Goal: Answer question/provide support

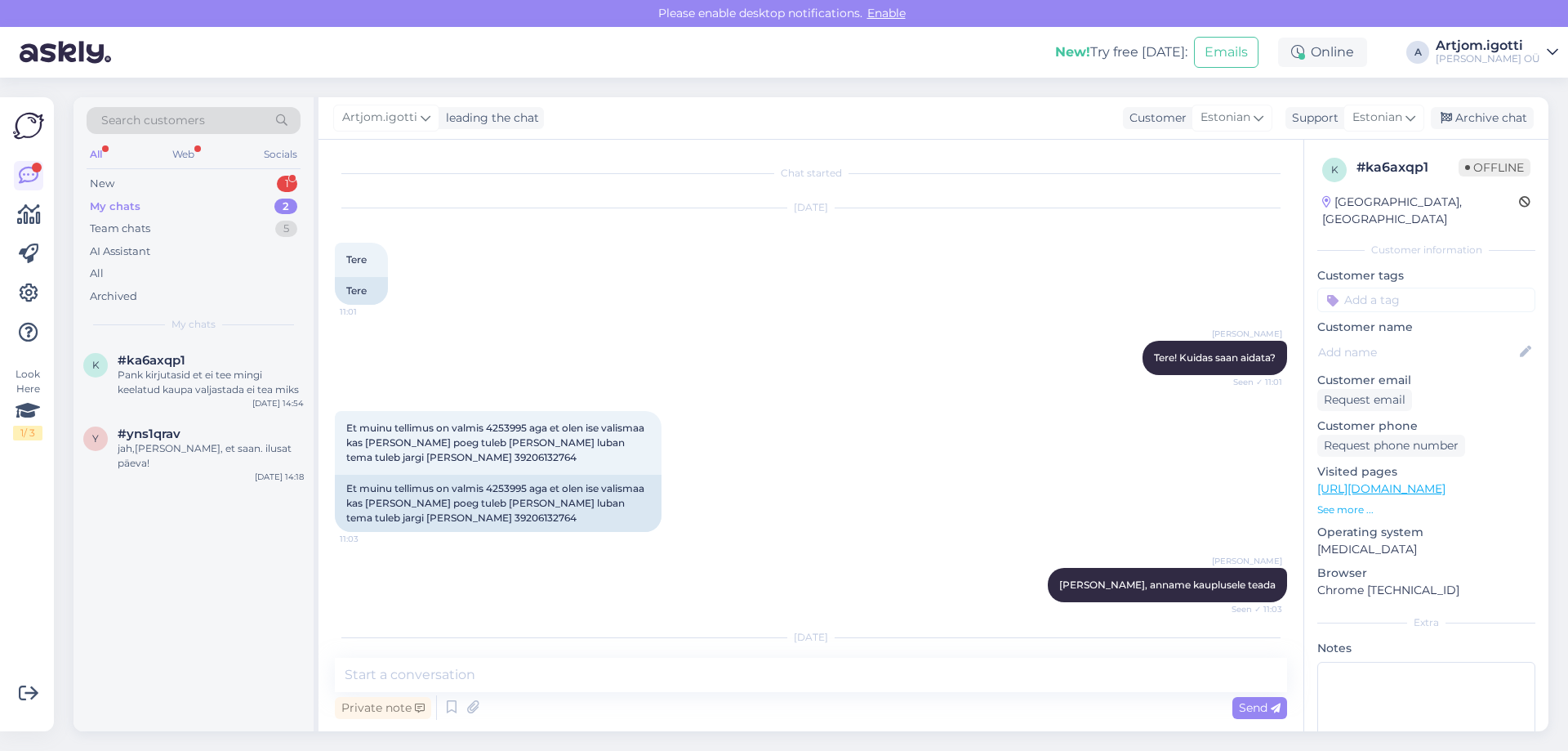
click at [223, 177] on div "New 1" at bounding box center [193, 184] width 214 height 23
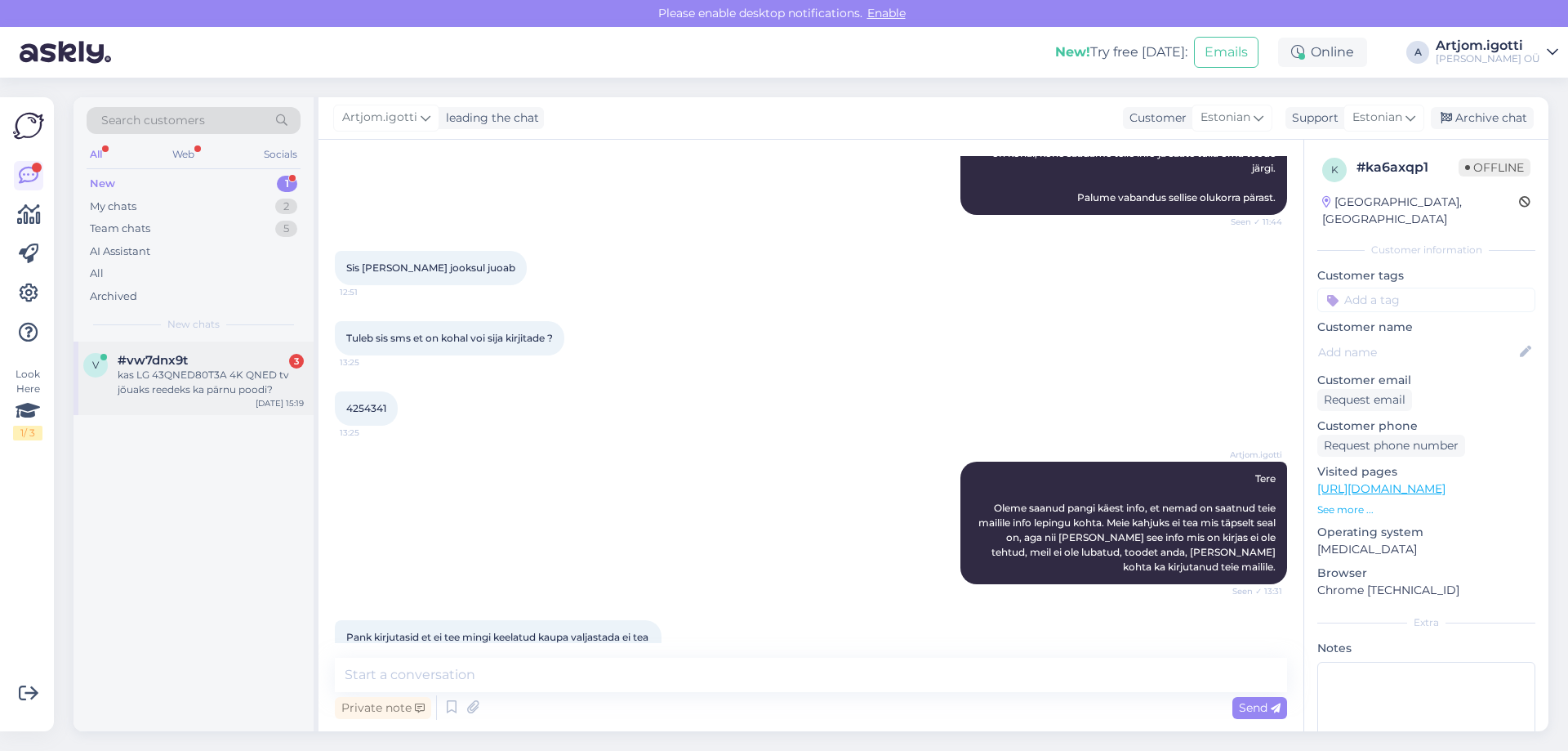
click at [214, 356] on div "#vw7dnx9t 3" at bounding box center [211, 360] width 187 height 15
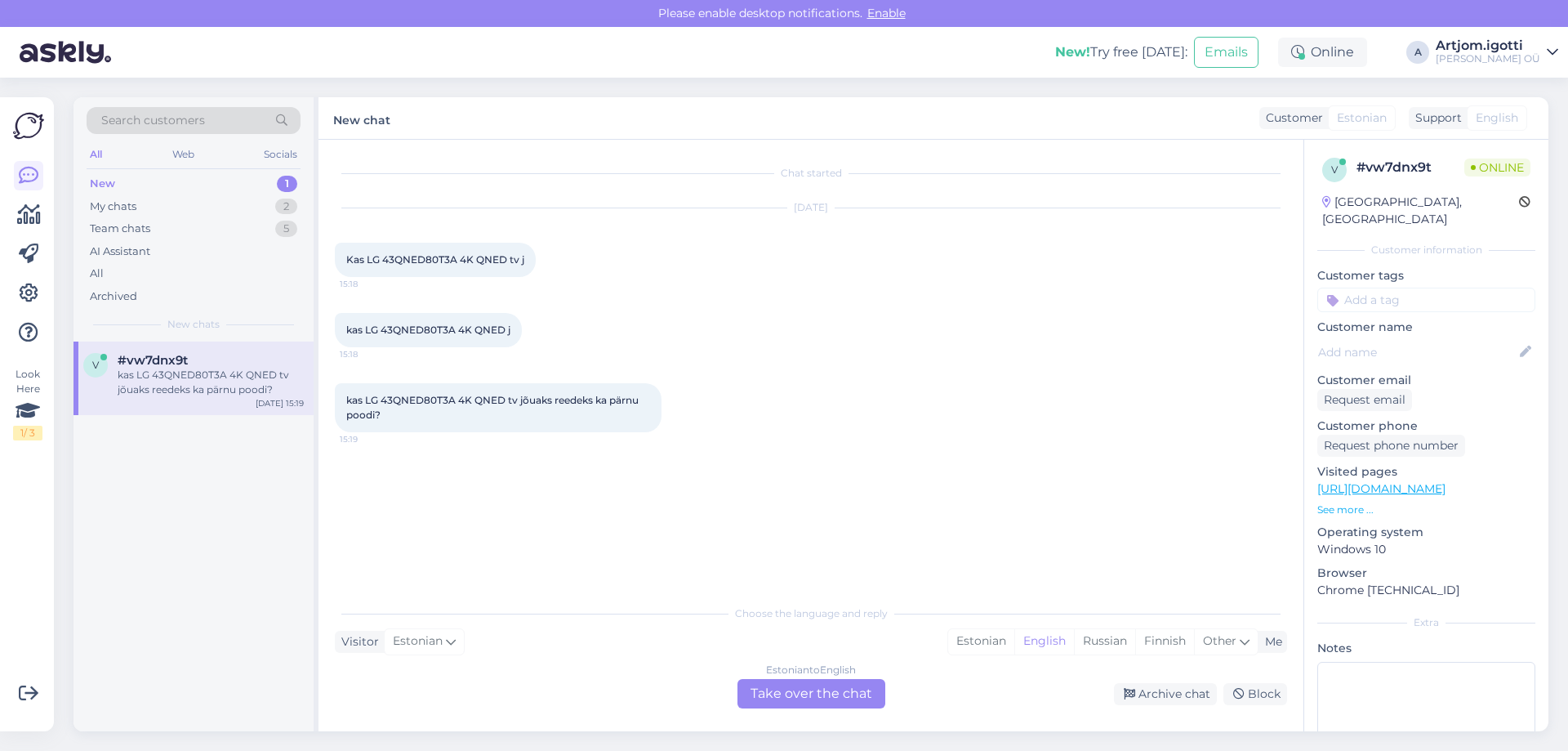
scroll to position [0, 0]
drag, startPoint x: 393, startPoint y: 261, endPoint x: 532, endPoint y: 259, distance: 139.0
click at [532, 259] on div "Kas LG 43QNED80T3A 4K QNED tv j 15:18" at bounding box center [435, 259] width 201 height 34
drag, startPoint x: 449, startPoint y: 327, endPoint x: 526, endPoint y: 328, distance: 77.0
click at [522, 328] on div "kas LG 43QNED80T3A 4K QNED j 15:18" at bounding box center [428, 330] width 187 height 34
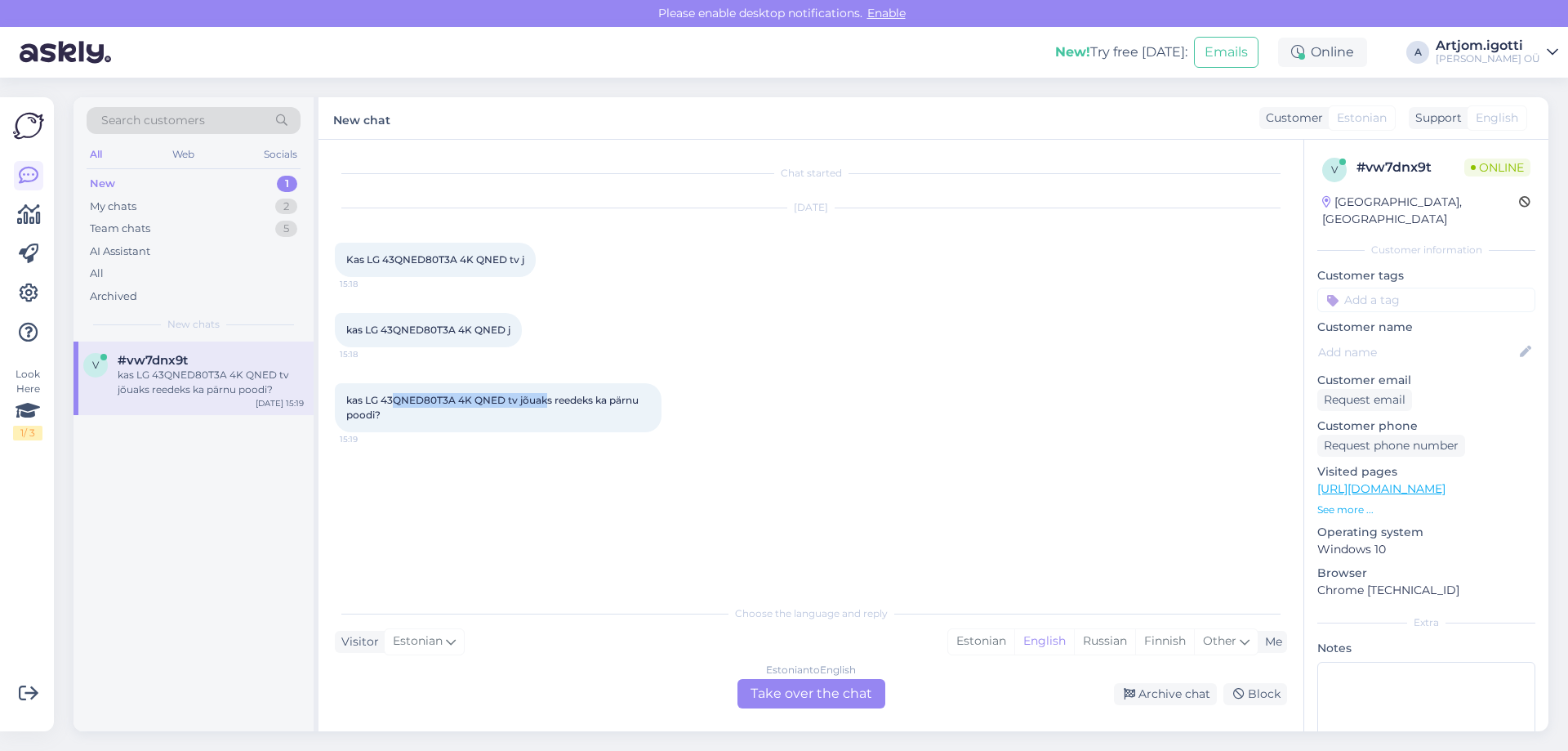
drag, startPoint x: 394, startPoint y: 404, endPoint x: 547, endPoint y: 401, distance: 153.0
click at [547, 401] on span "kas LG 43QNED80T3A 4K QNED tv jõuaks reedeks ka pärnu poodi?" at bounding box center [493, 408] width 295 height 27
click at [606, 404] on span "kas LG 43QNED80T3A 4K QNED tv jõuaks reedeks ka pärnu poodi?" at bounding box center [493, 408] width 295 height 27
drag, startPoint x: 367, startPoint y: 400, endPoint x: 504, endPoint y: 401, distance: 137.0
click at [504, 401] on span "kas LG 43QNED80T3A 4K QNED tv jõuaks reedeks ka pärnu poodi?" at bounding box center [493, 408] width 295 height 27
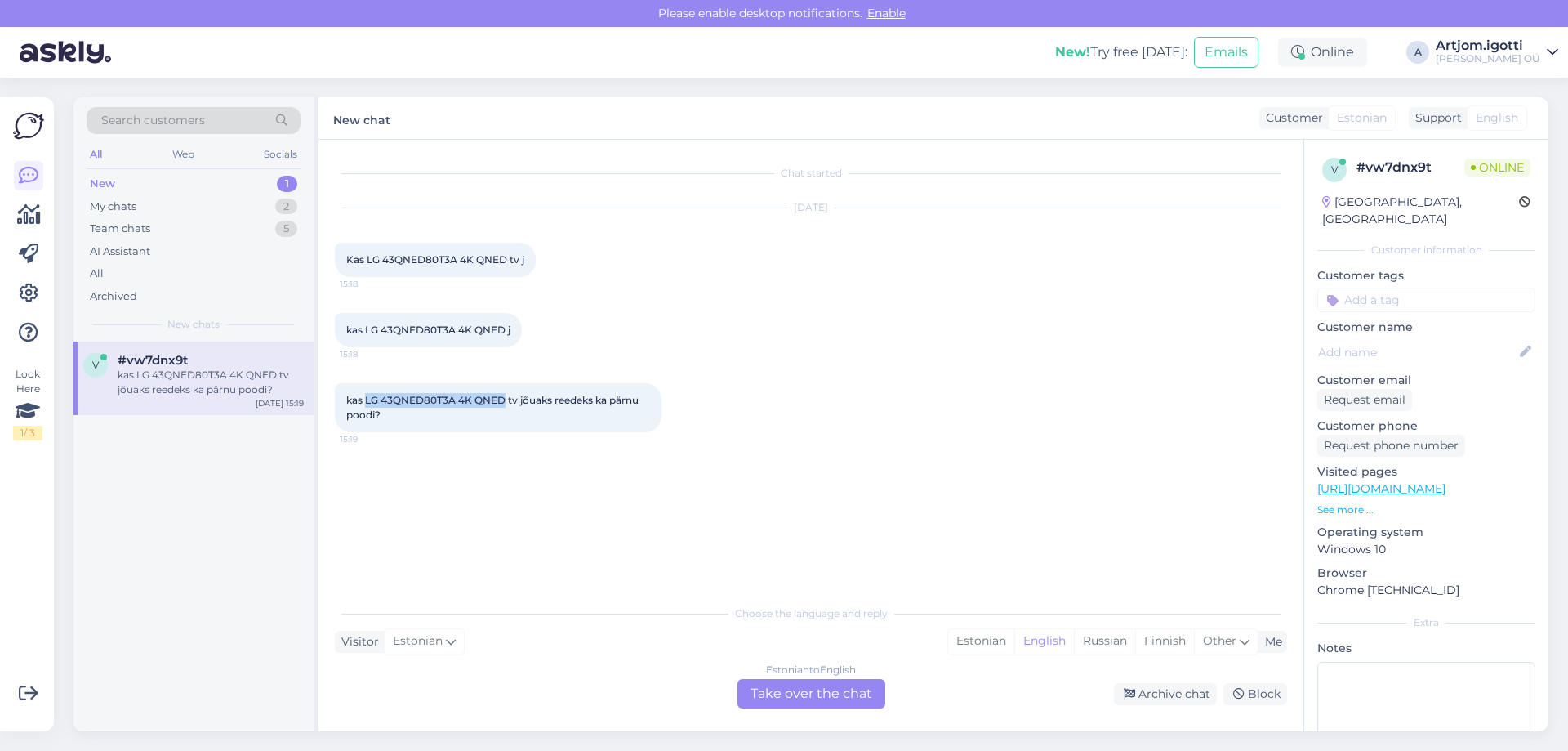
copy span "LG 43QNED80T3A 4K QNED"
click at [1009, 632] on div "Estonian" at bounding box center [982, 642] width 66 height 25
click at [808, 698] on div "Estonian to Estonian Take over the chat" at bounding box center [811, 693] width 148 height 29
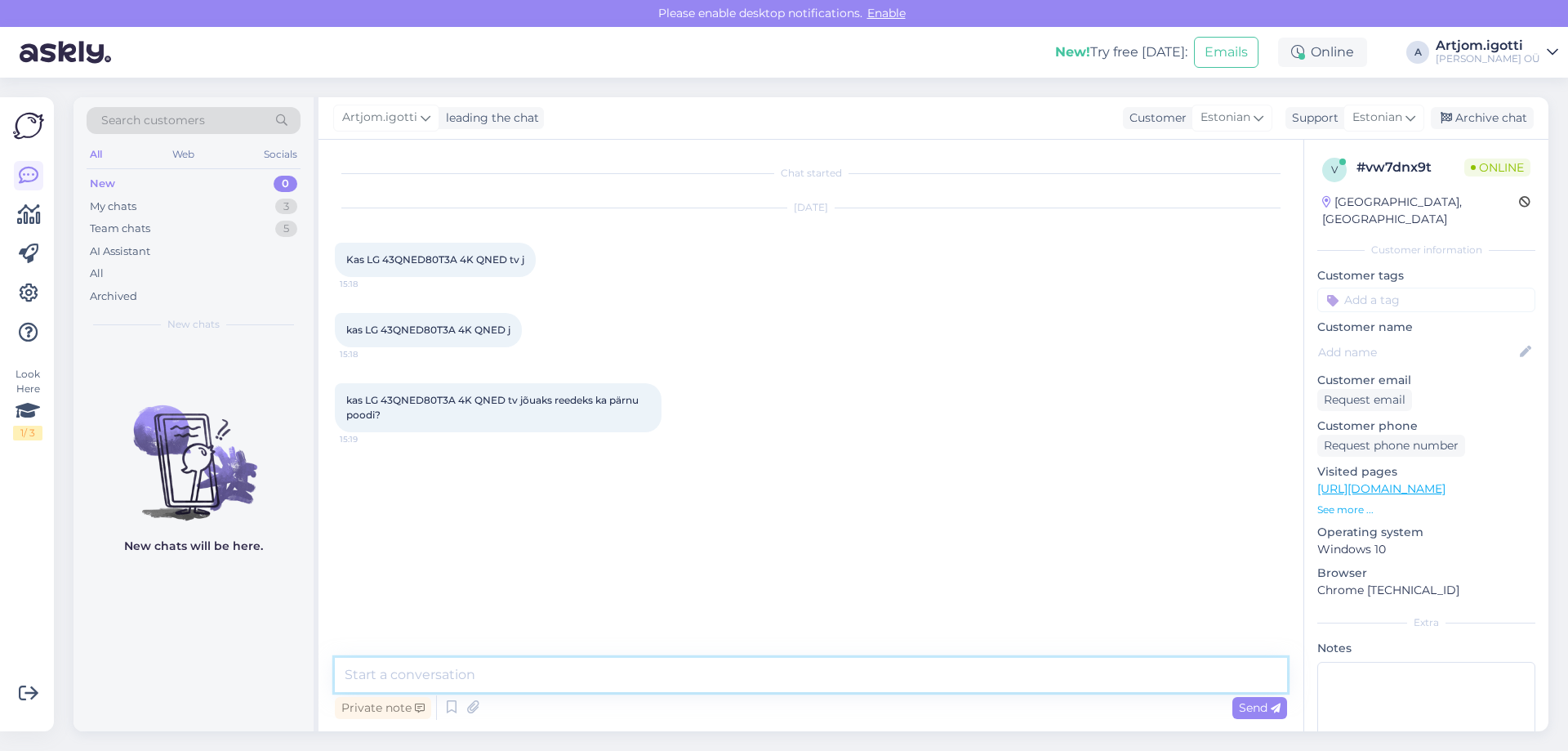
click at [706, 664] on textarea at bounding box center [811, 675] width 952 height 34
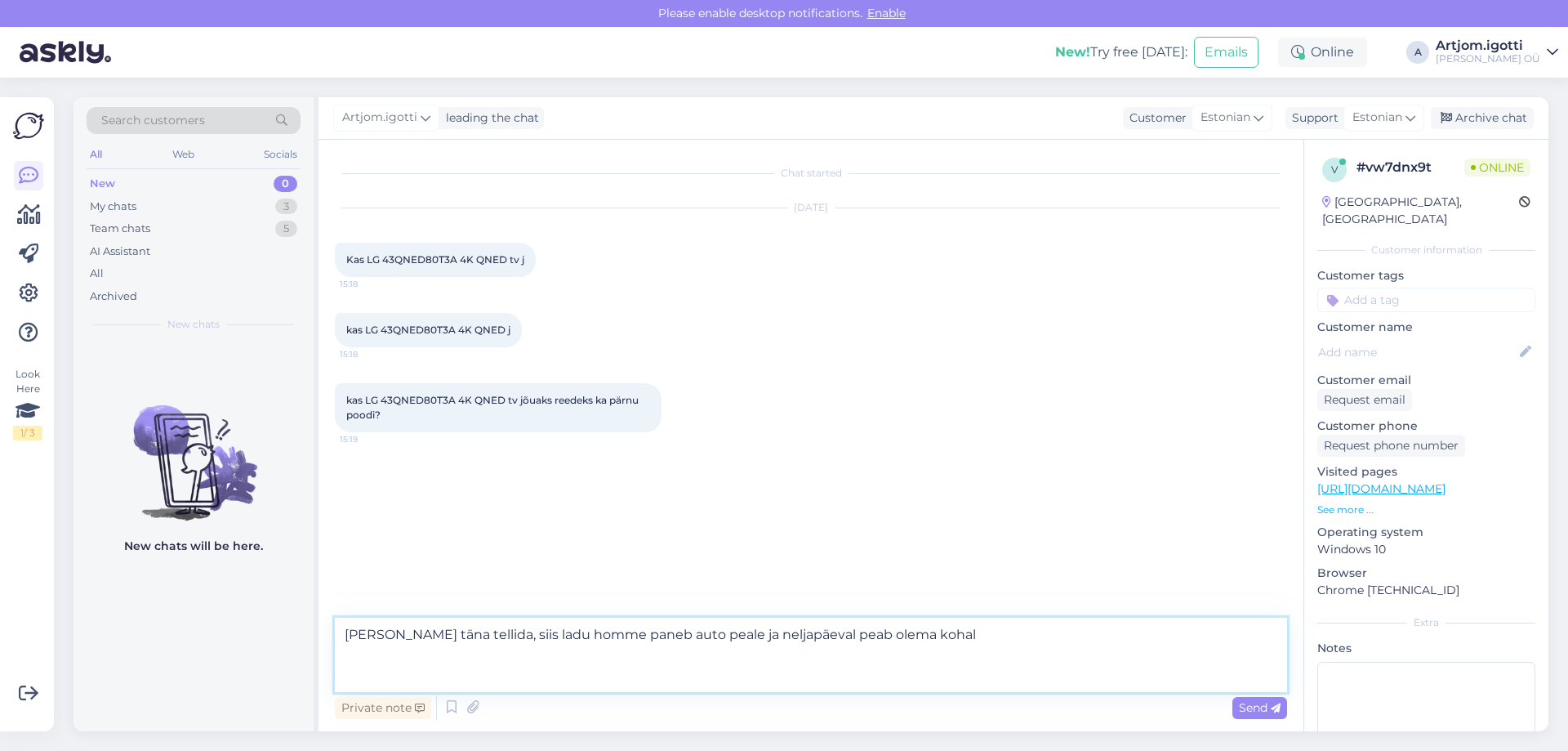
type textarea "[PERSON_NAME] täna tellida, siis ladu homme paneb auto peale ja neljapäeval pea…"
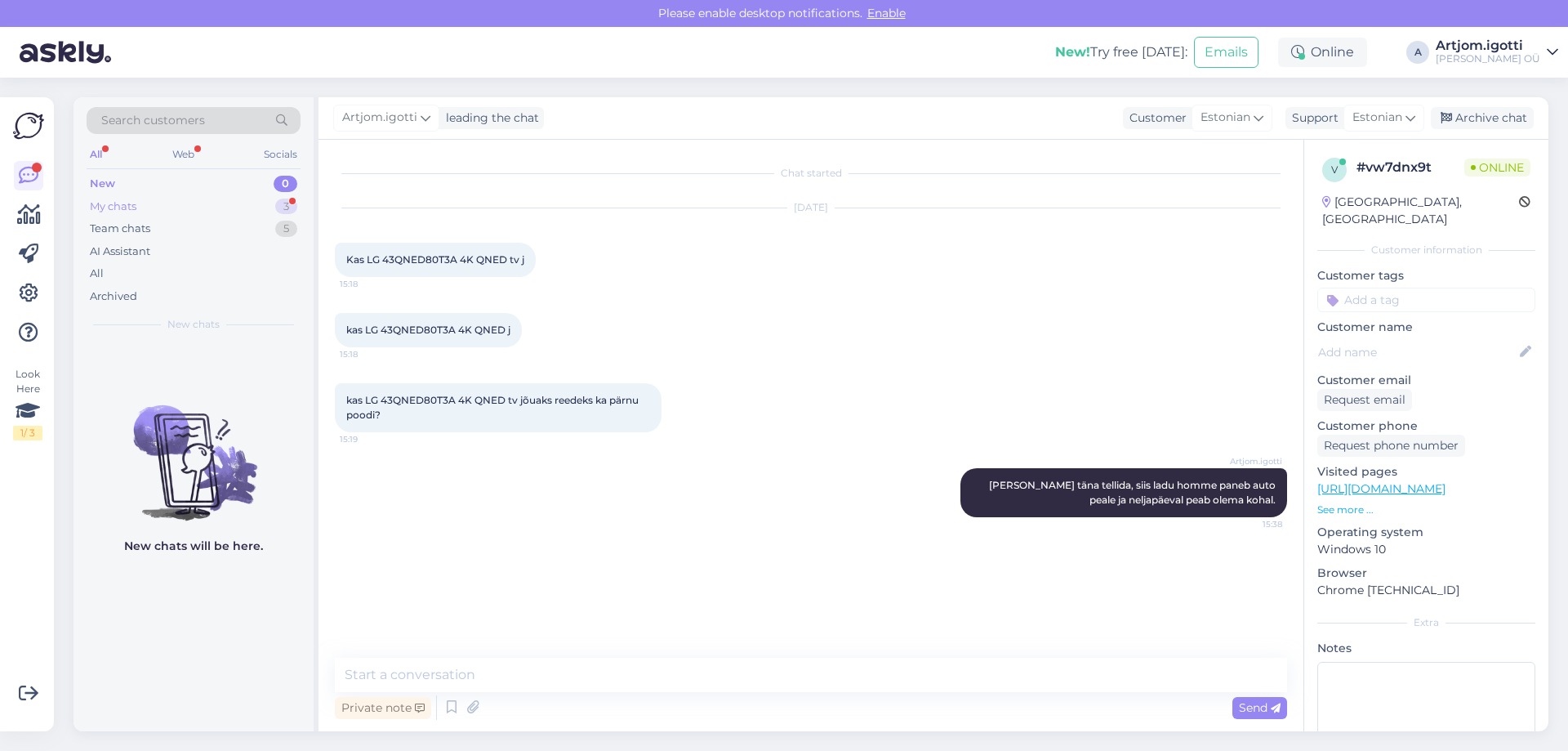
click at [173, 200] on div "My chats 3" at bounding box center [193, 207] width 214 height 23
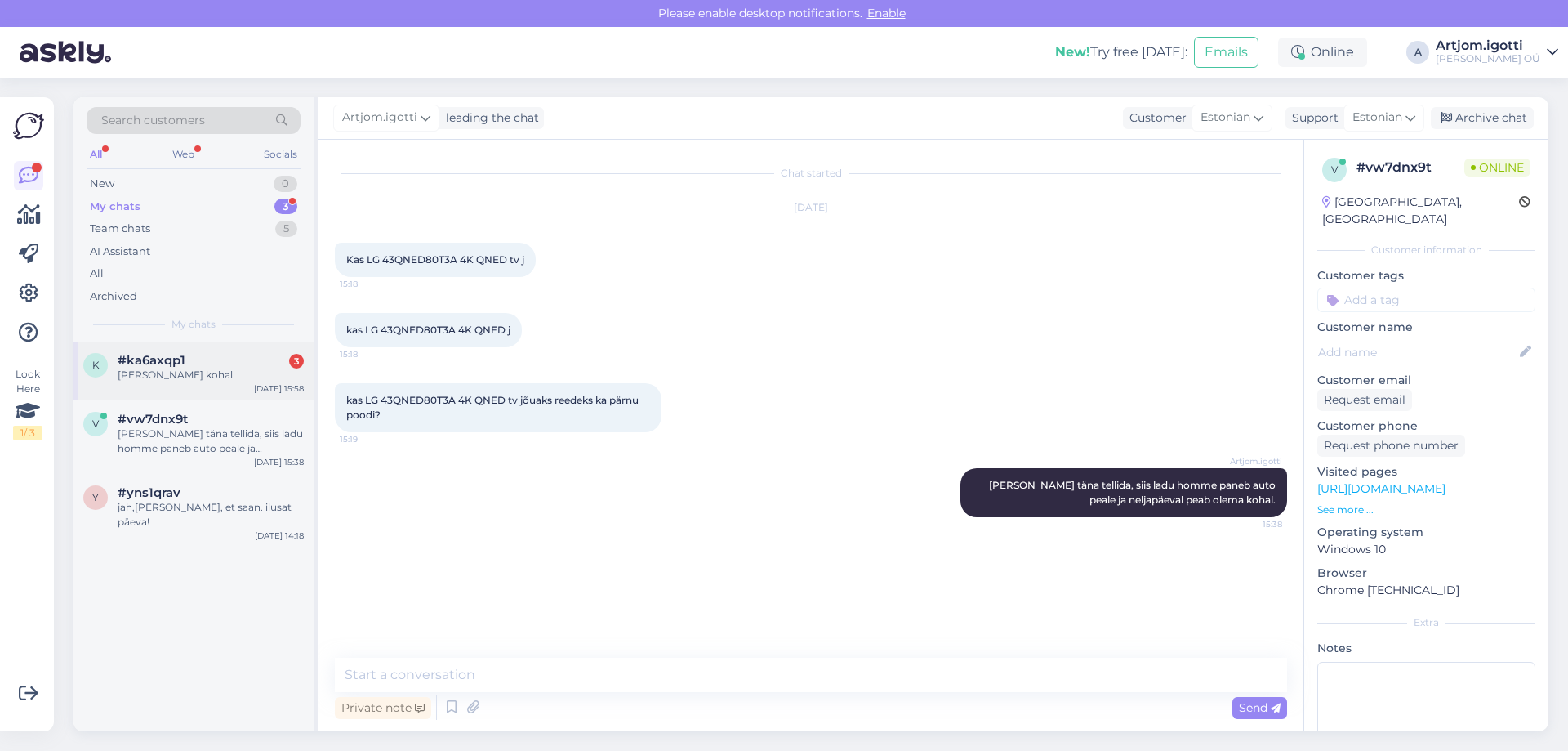
click at [263, 369] on div "[PERSON_NAME] kohal" at bounding box center [211, 376] width 187 height 15
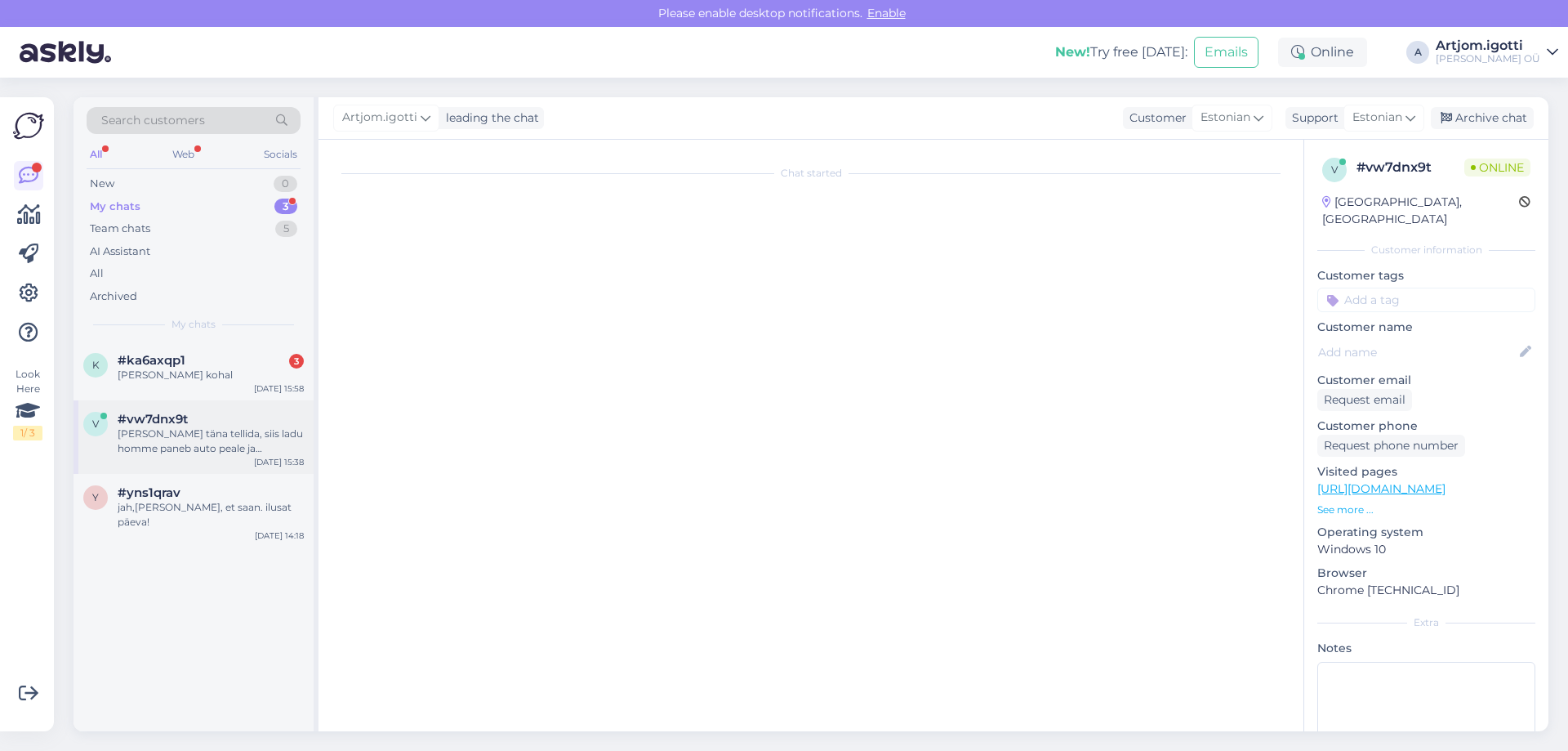
scroll to position [3085, 0]
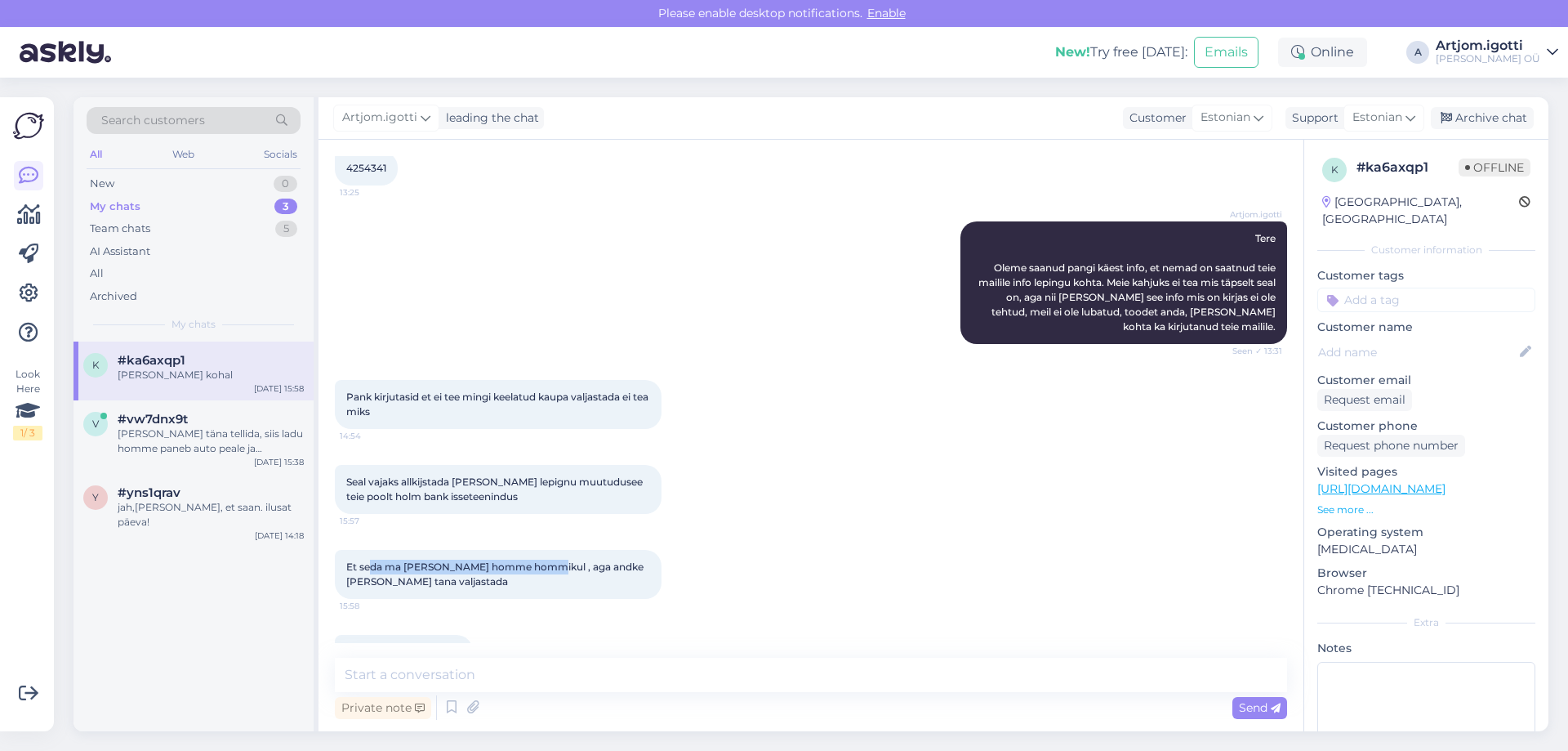
drag, startPoint x: 368, startPoint y: 521, endPoint x: 546, endPoint y: 510, distance: 178.3
click at [546, 550] on div "Et seda ma [PERSON_NAME] homme hommikul , aga andke [PERSON_NAME] tana valjasta…" at bounding box center [498, 575] width 327 height 49
drag, startPoint x: 349, startPoint y: 437, endPoint x: 472, endPoint y: 433, distance: 123.1
click at [472, 476] on span "Seal vajaks allkijstada [PERSON_NAME] lepignu muutudusee teie poolt holm bank i…" at bounding box center [495, 489] width 299 height 27
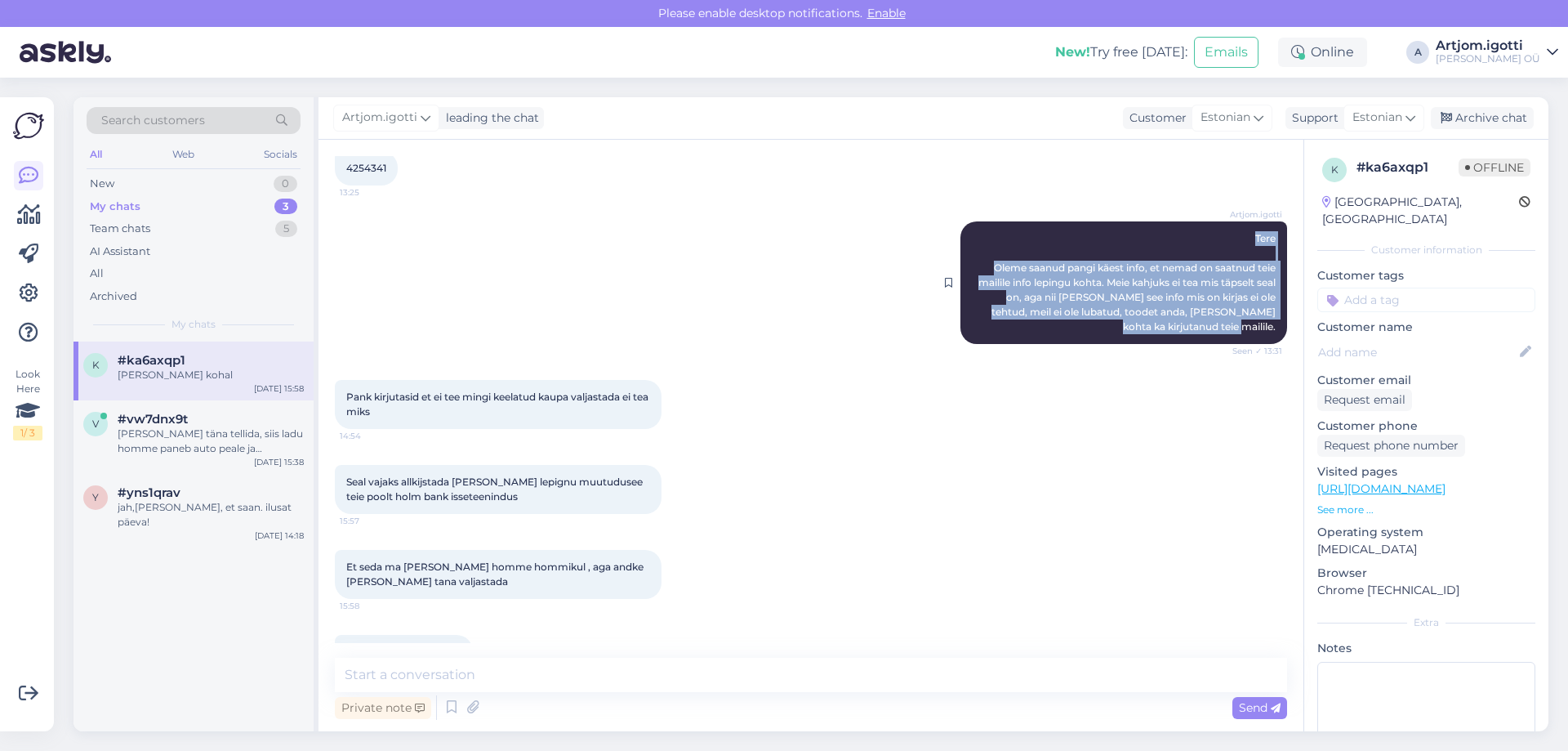
drag, startPoint x: 1241, startPoint y: 192, endPoint x: 1272, endPoint y: 278, distance: 91.4
click at [1272, 278] on div "Artjom.igotti Tere Oleme saanud pangi käest info, et nemad on saatnud teie mail…" at bounding box center [1124, 283] width 327 height 123
click at [1266, 279] on div "Artjom.igotti Tere Oleme saanud pangi käest info, et nemad on saatnud teie mail…" at bounding box center [1124, 283] width 327 height 123
drag, startPoint x: 1265, startPoint y: 282, endPoint x: 1235, endPoint y: 184, distance: 102.5
click at [1234, 222] on div "Artjom.igotti Tere Oleme saanud pangi käest info, et nemad on saatnud teie mail…" at bounding box center [1124, 283] width 327 height 123
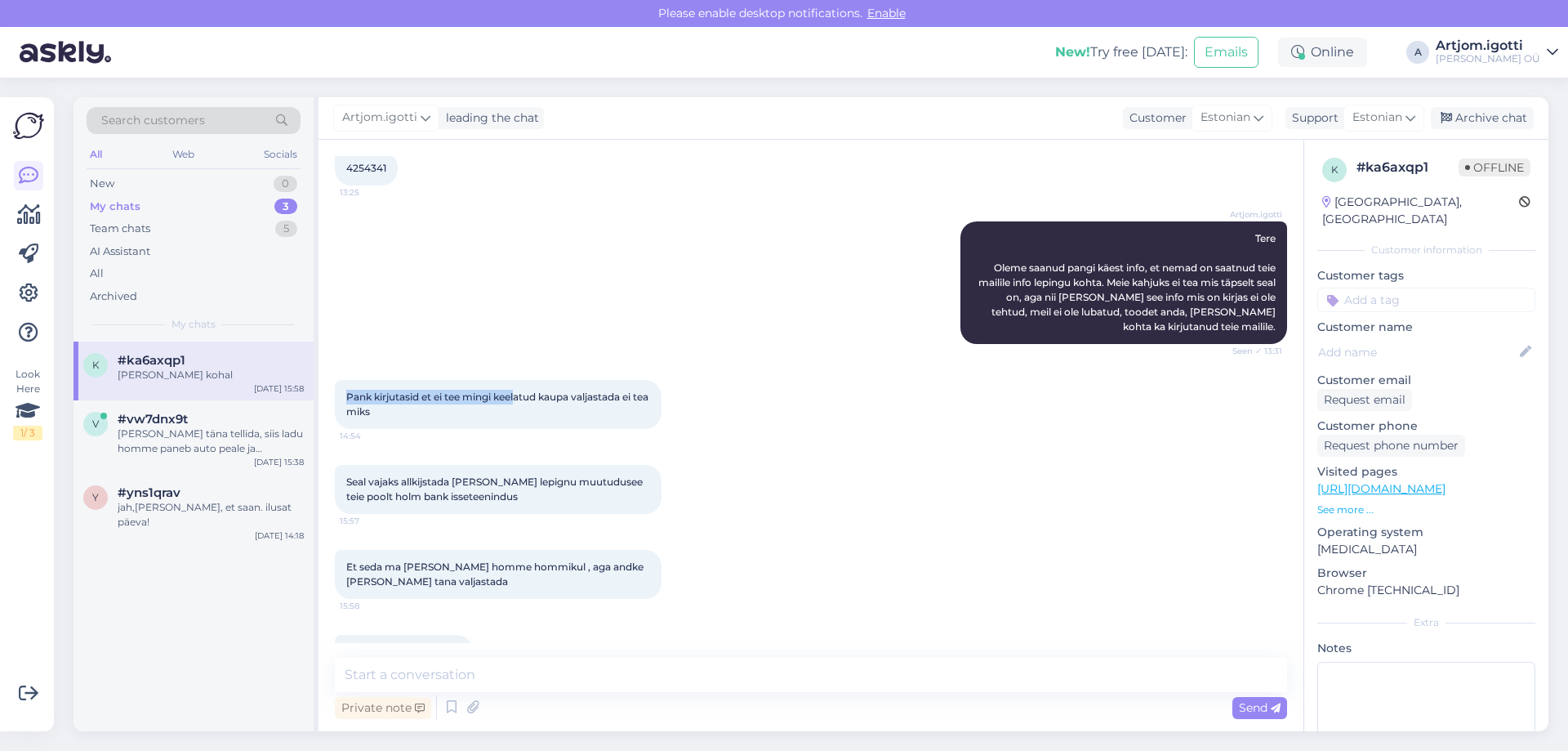
drag, startPoint x: 345, startPoint y: 353, endPoint x: 528, endPoint y: 357, distance: 183.0
click at [528, 380] on div "Pank kirjutasid et ei tee mingi keelatud kaupa valjastada ei tea miks 14:54" at bounding box center [498, 405] width 327 height 49
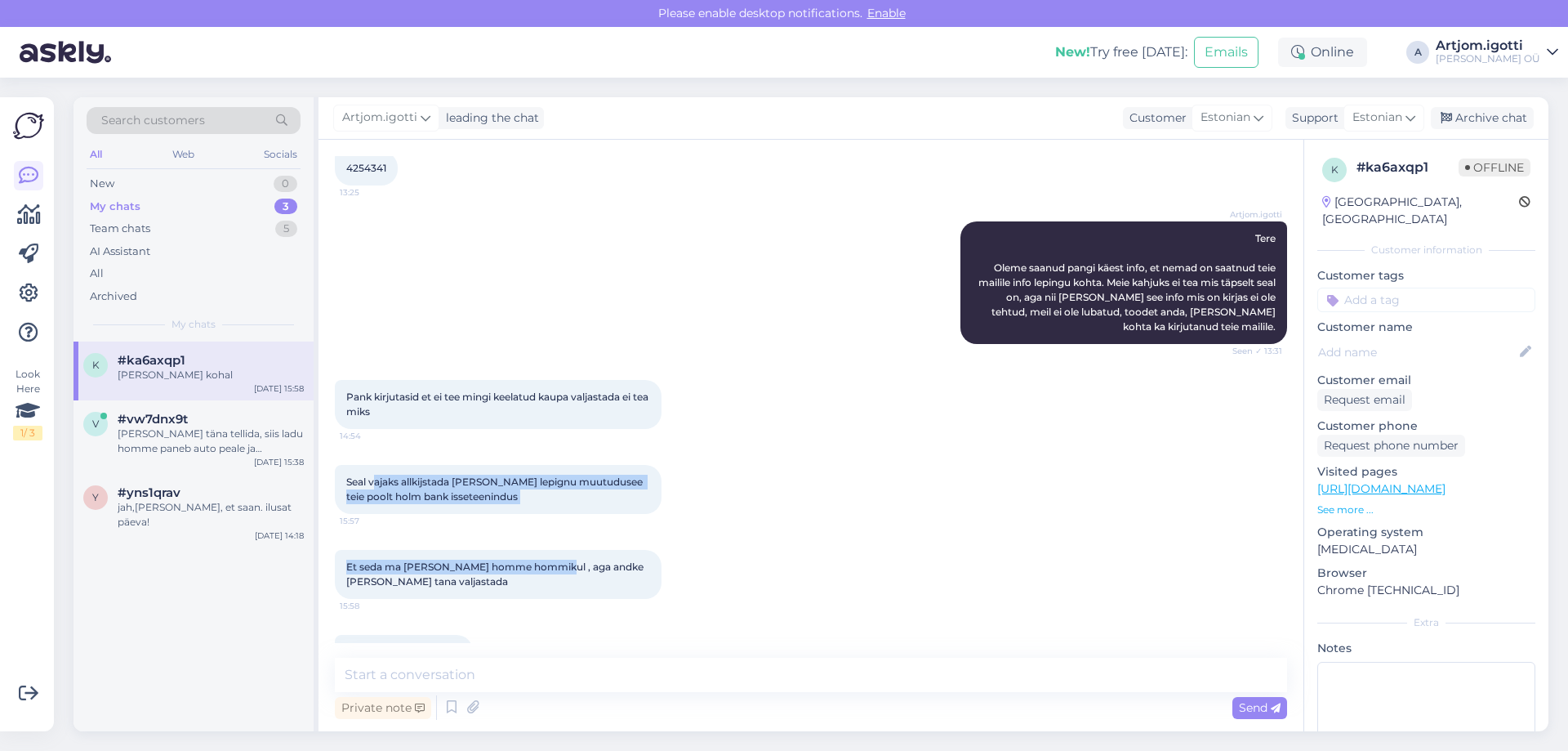
drag, startPoint x: 372, startPoint y: 436, endPoint x: 556, endPoint y: 524, distance: 204.0
click at [556, 524] on div "Chat started [DATE] Tere 11:01 [PERSON_NAME] Tere! Kuidas saan aidata? Seen ✓ 1…" at bounding box center [818, 399] width 967 height 487
click at [371, 674] on textarea at bounding box center [811, 675] width 952 height 34
click at [420, 669] on textarea at bounding box center [811, 675] width 952 height 34
click at [407, 679] on textarea at bounding box center [811, 675] width 952 height 34
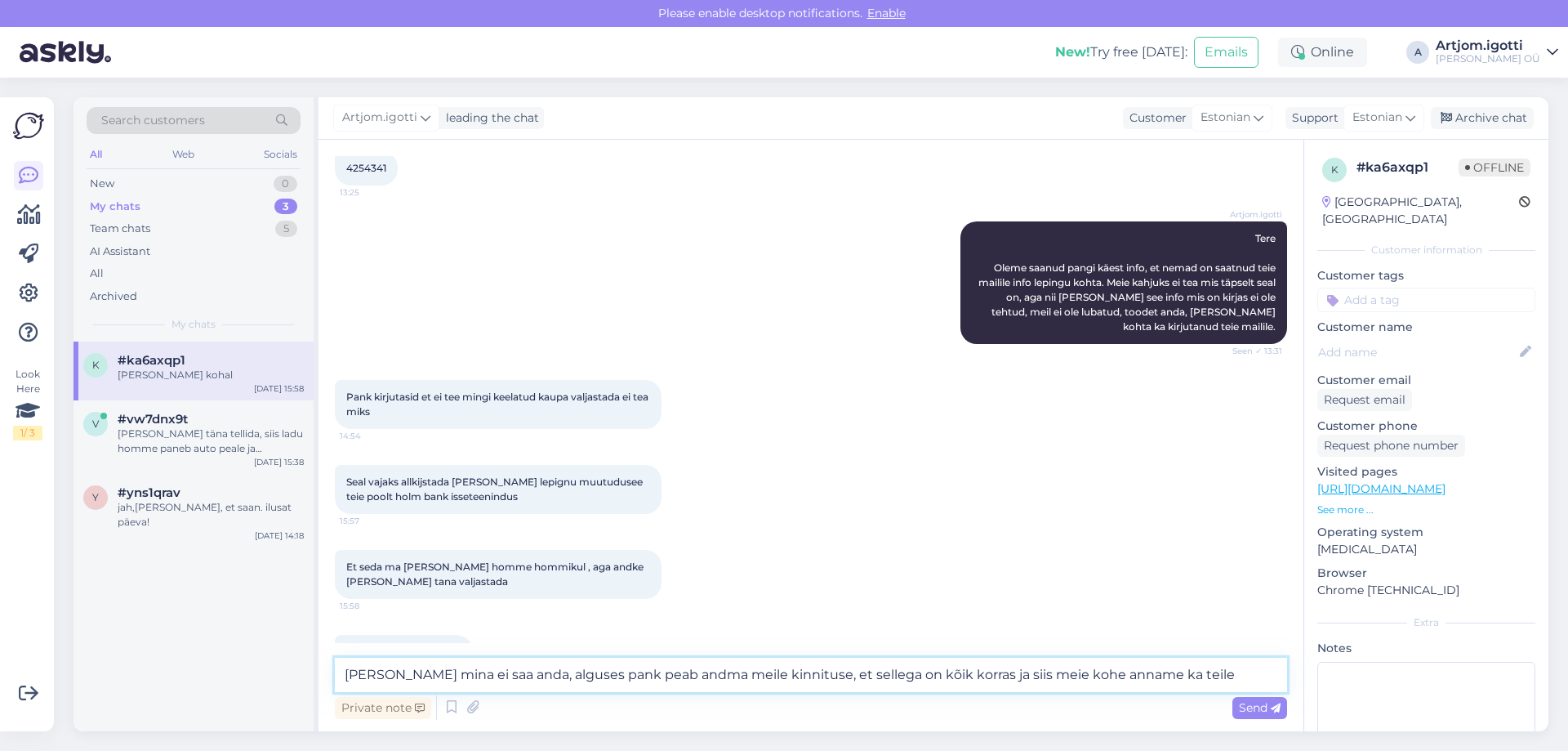
type textarea "[PERSON_NAME] mina ei saa anda, alguses pank peab andma meile kinnituse, et sel…"
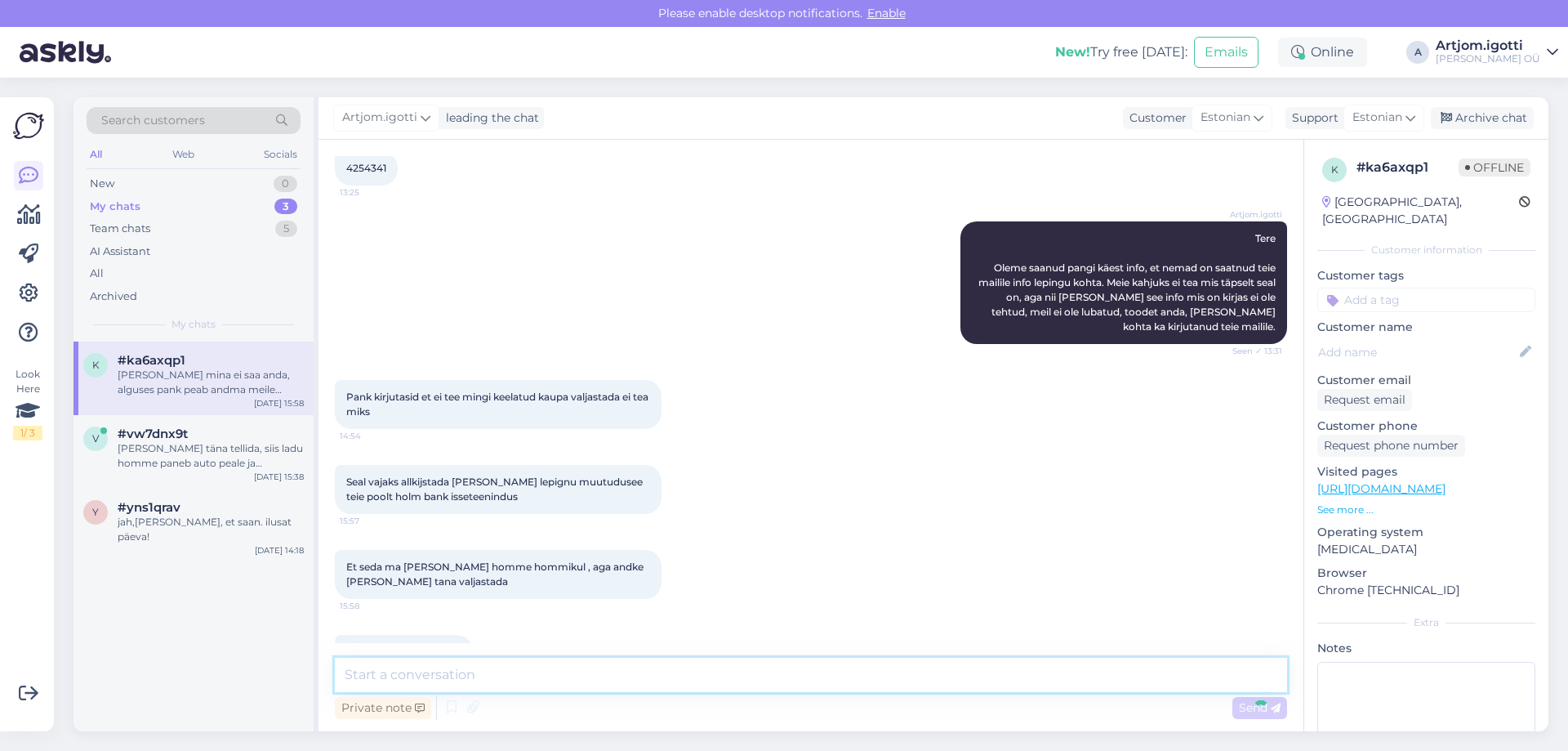
scroll to position [3184, 0]
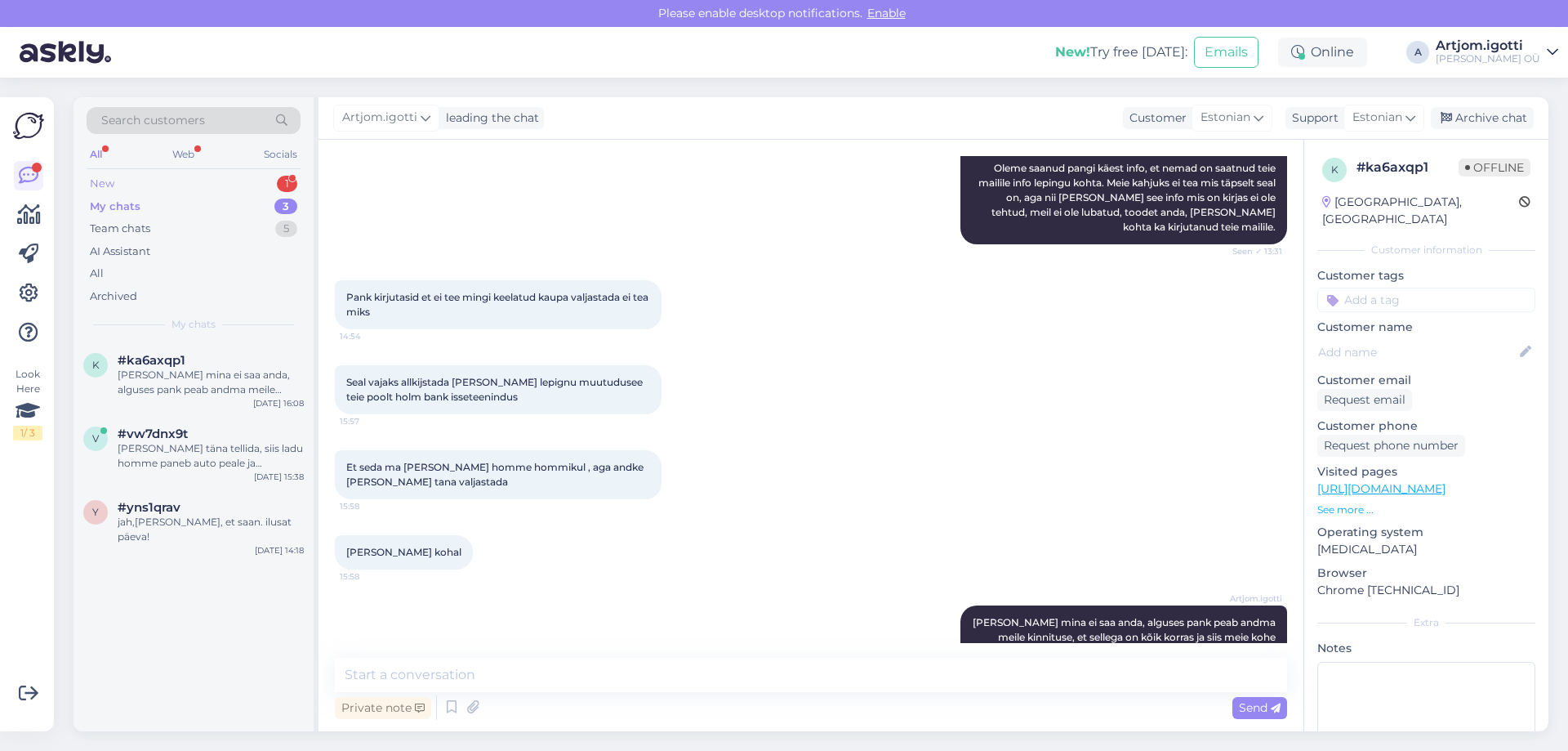
click at [255, 186] on div "New 1" at bounding box center [193, 184] width 214 height 23
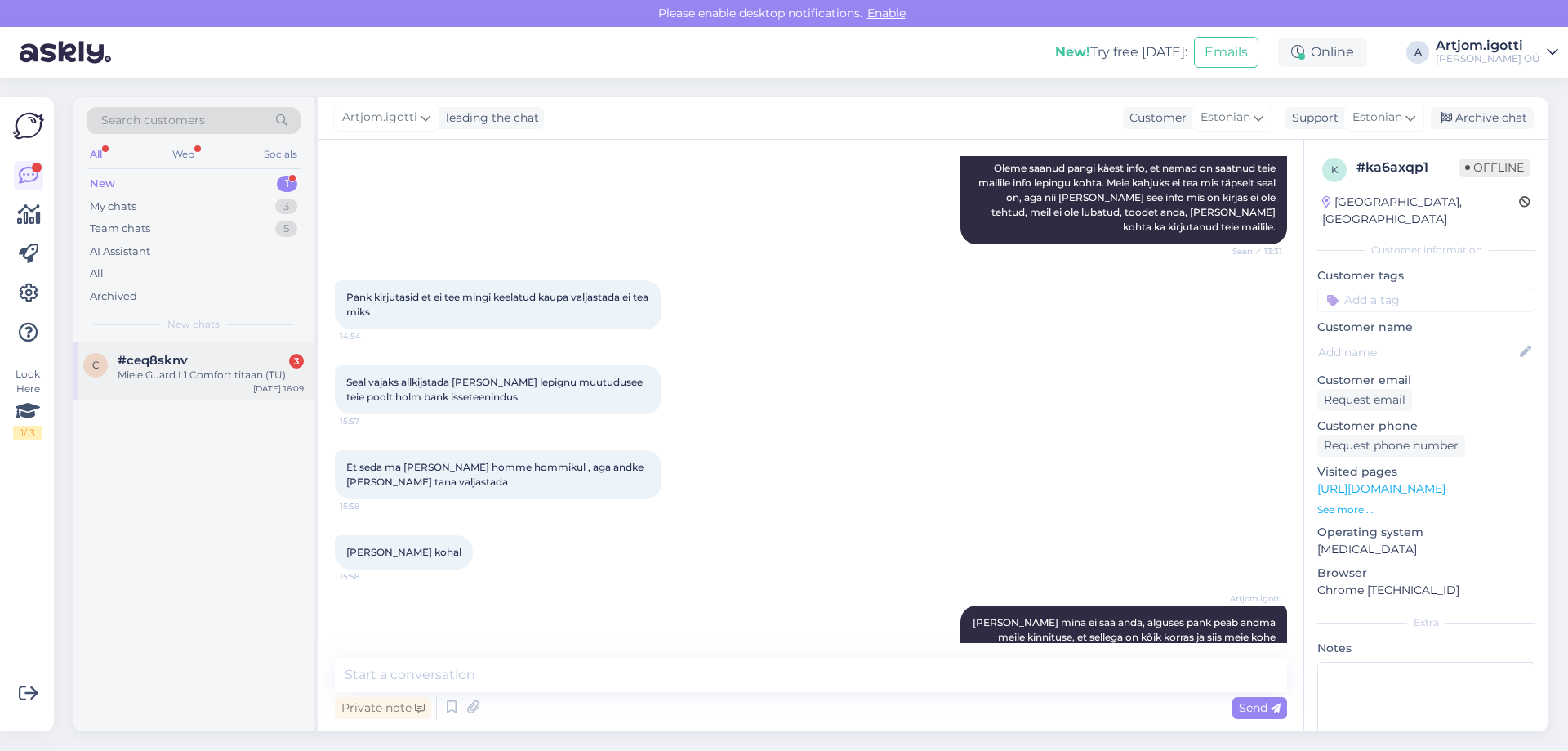
click at [256, 346] on div "c #ceq8sknv 3 Miele Guard L1 Comfort titaan (TU) [DATE] 16:09" at bounding box center [193, 371] width 240 height 58
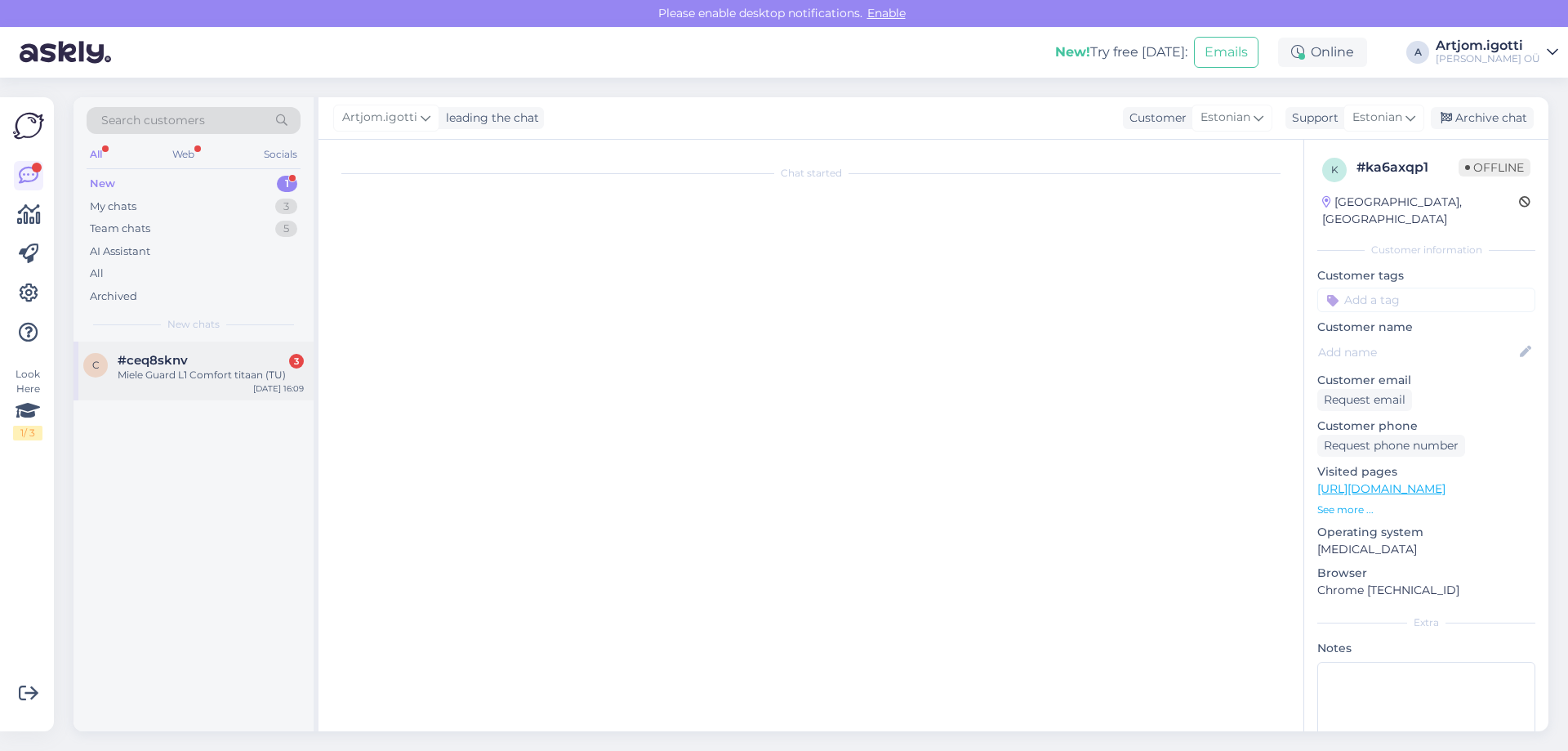
scroll to position [242, 0]
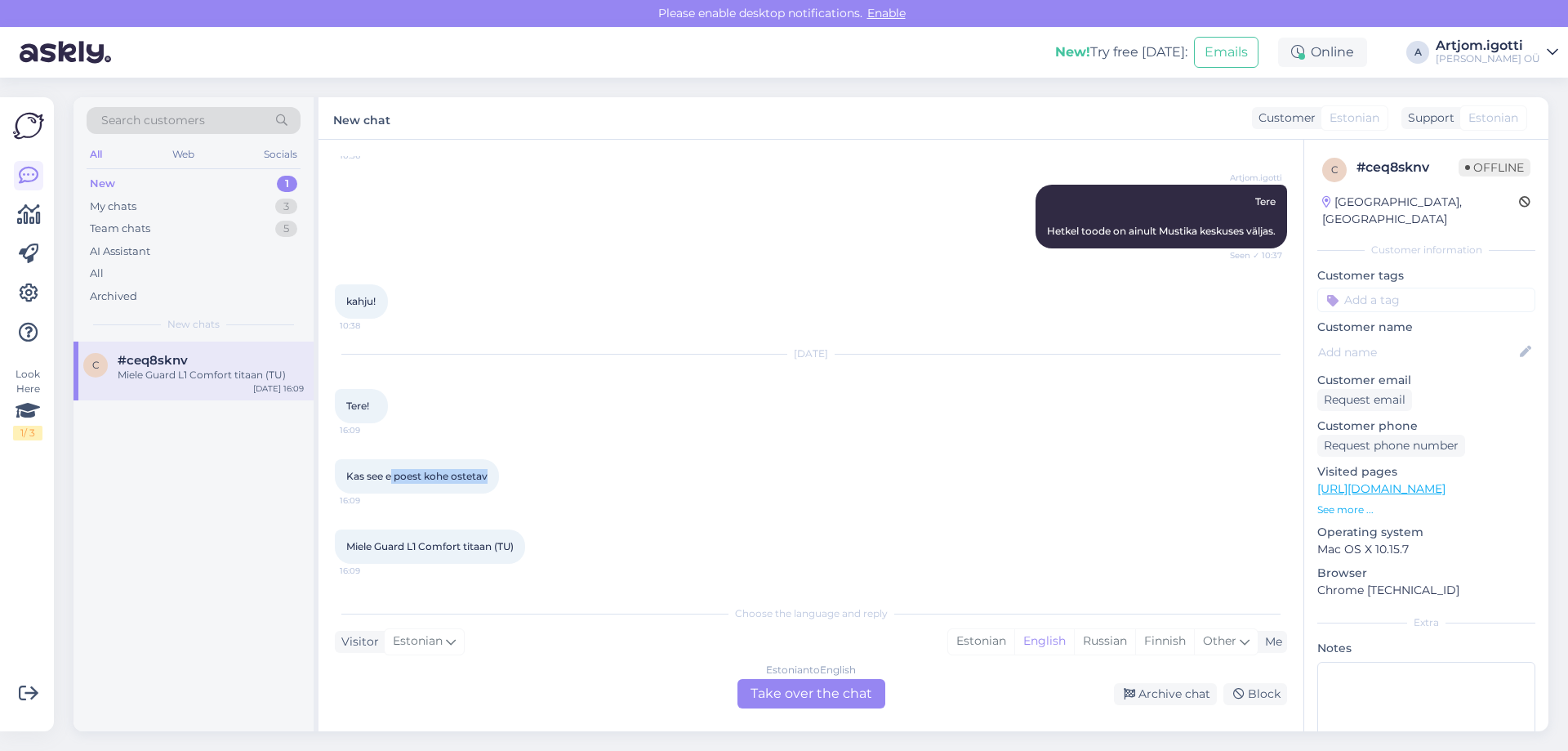
drag, startPoint x: 390, startPoint y: 480, endPoint x: 491, endPoint y: 478, distance: 101.0
click at [491, 478] on div "Kas see e poest kohe ostetav 16:09" at bounding box center [417, 476] width 164 height 34
drag, startPoint x: 517, startPoint y: 545, endPoint x: 350, endPoint y: 539, distance: 167.1
click at [350, 539] on div "Miele Guard L1 Comfort titaan (TU) 16:09" at bounding box center [430, 546] width 190 height 34
copy span "Miele Guard L1 Comfort titaan (TU)"
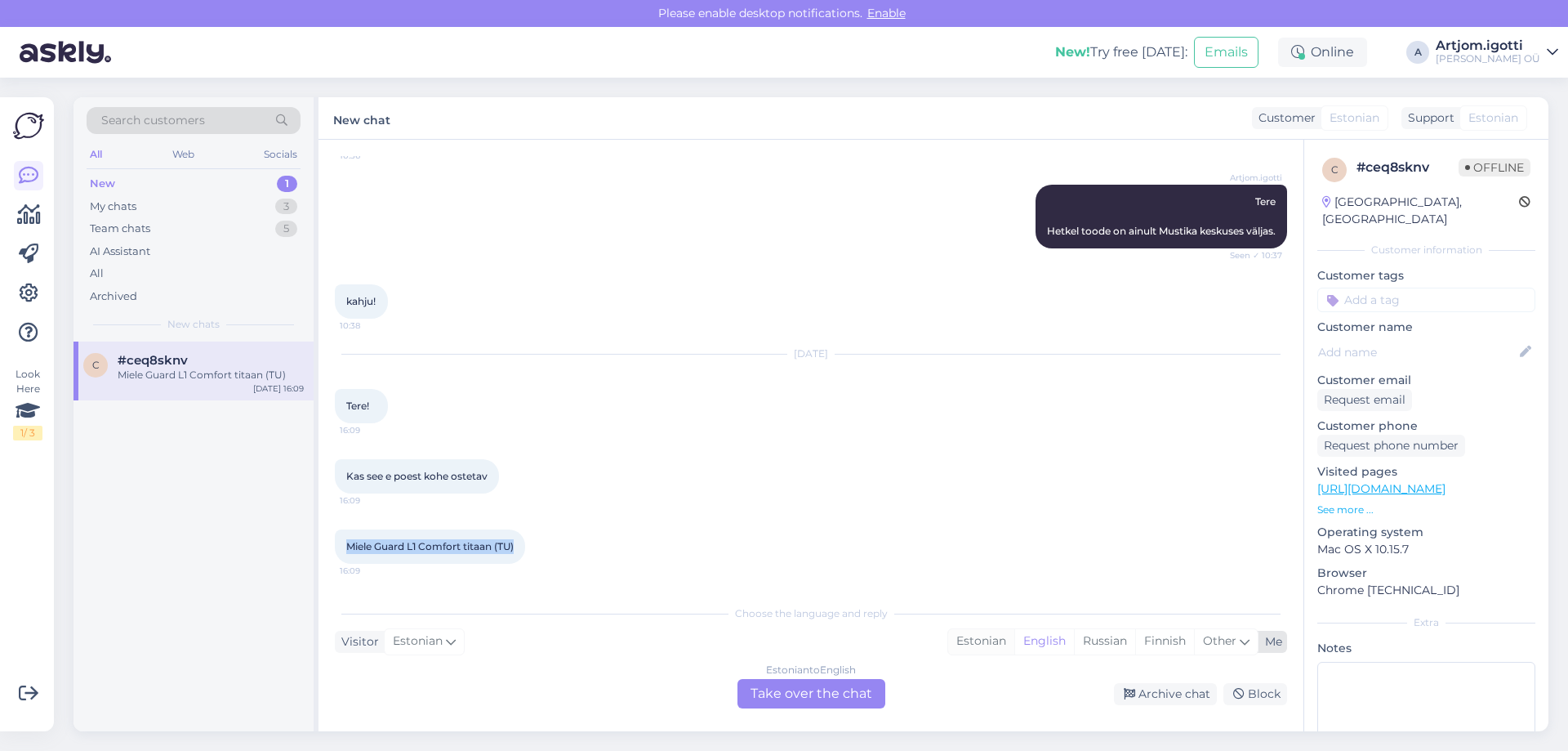
click at [988, 641] on div "Estonian" at bounding box center [982, 642] width 66 height 25
click at [827, 698] on div "Estonian to Estonian Take over the chat" at bounding box center [811, 693] width 148 height 29
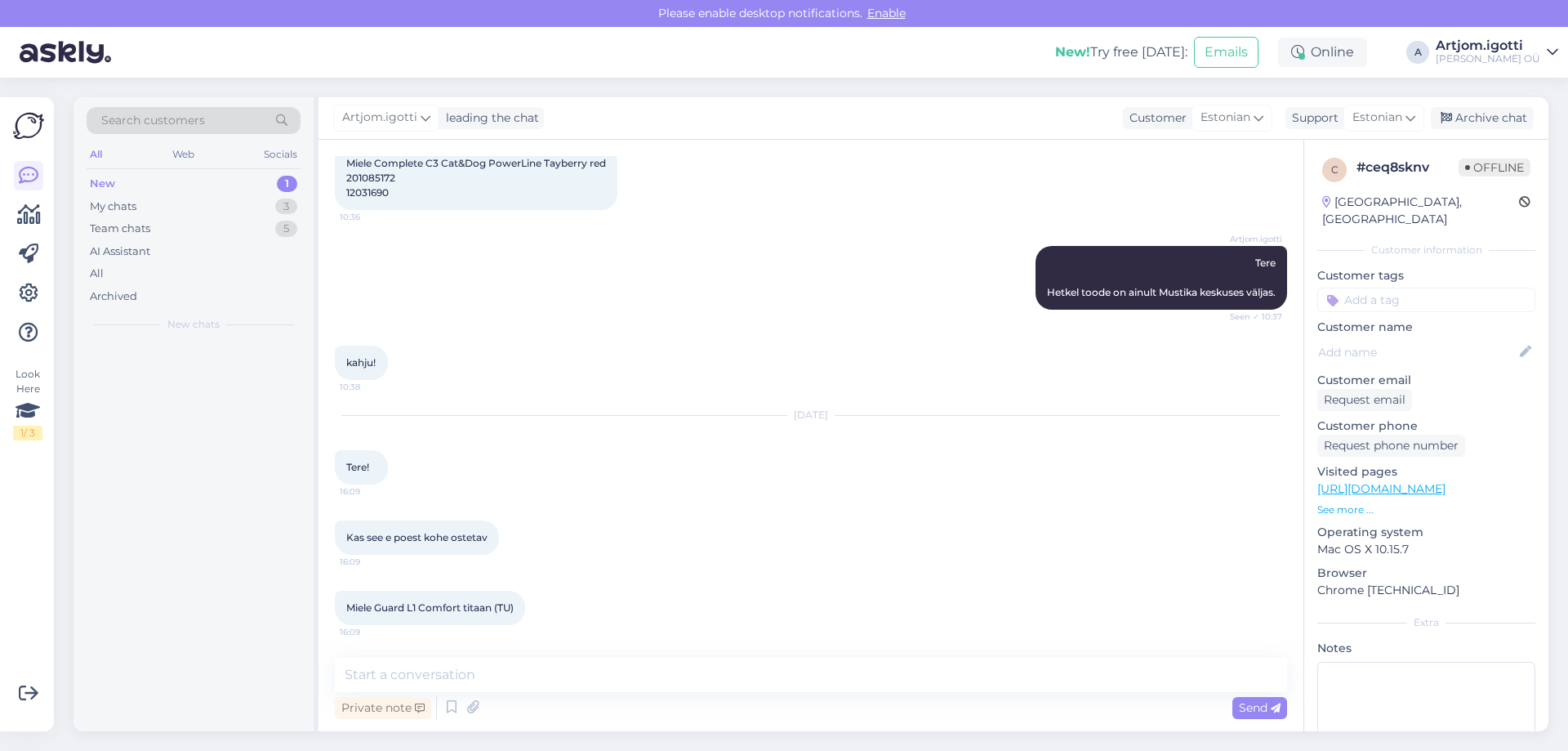
scroll to position [181, 0]
click at [597, 653] on div "Chat started [DATE] Tere! Kas see laos olemas ja kohe e poes võimalik osta,[PER…" at bounding box center [811, 435] width 985 height 592
click at [602, 670] on textarea at bounding box center [811, 675] width 952 height 34
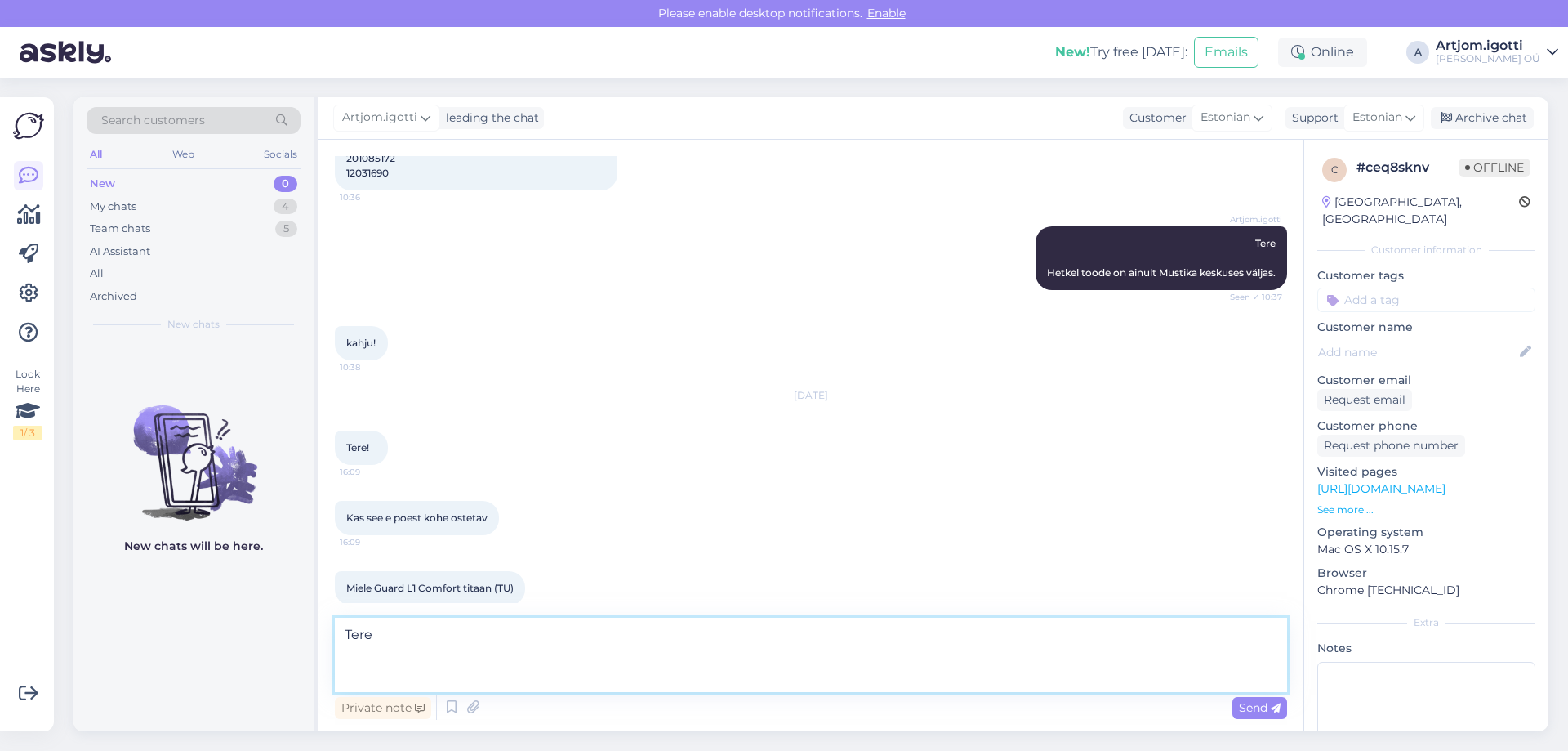
scroll to position [222, 0]
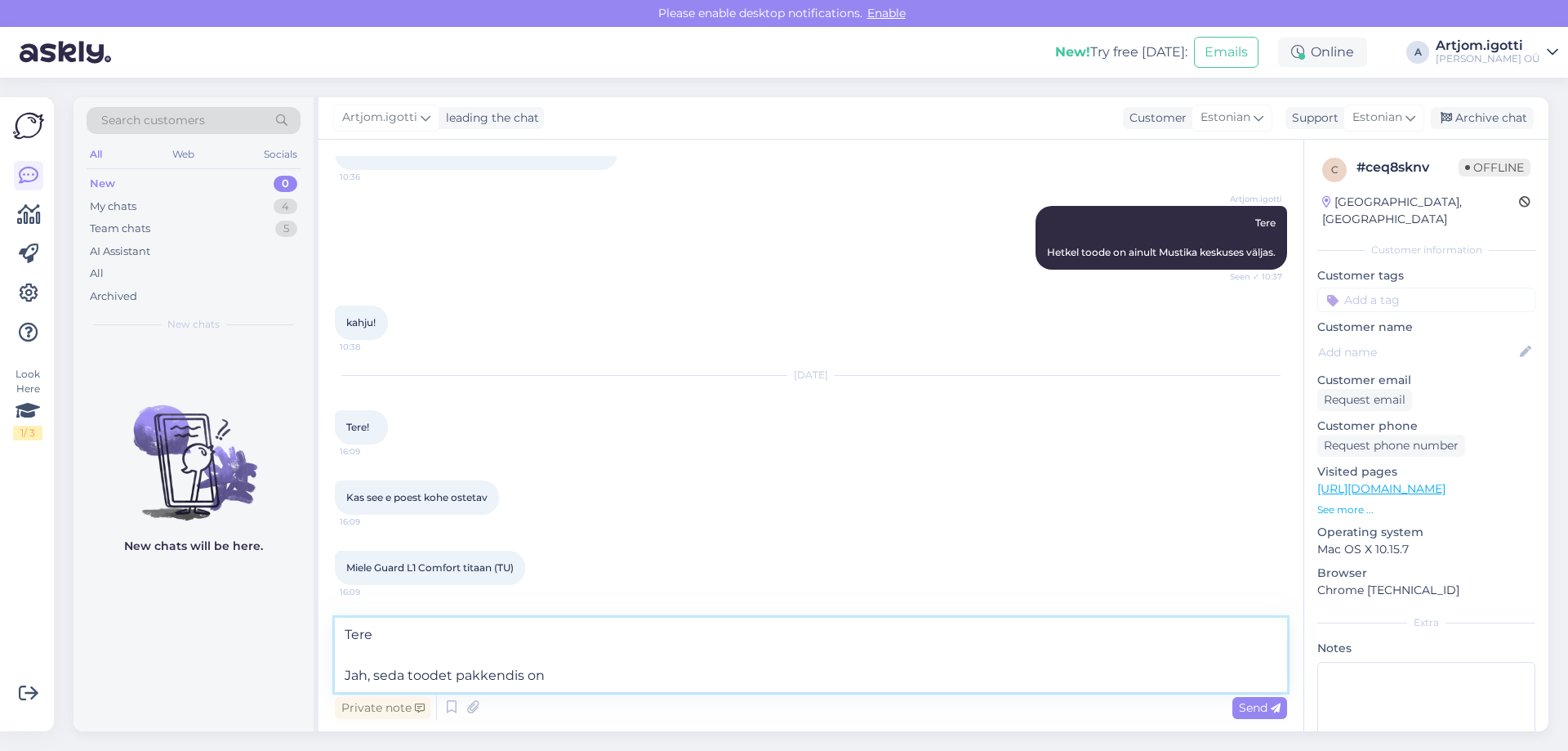
type textarea "Tere Jah, seda toodet pakkendis on."
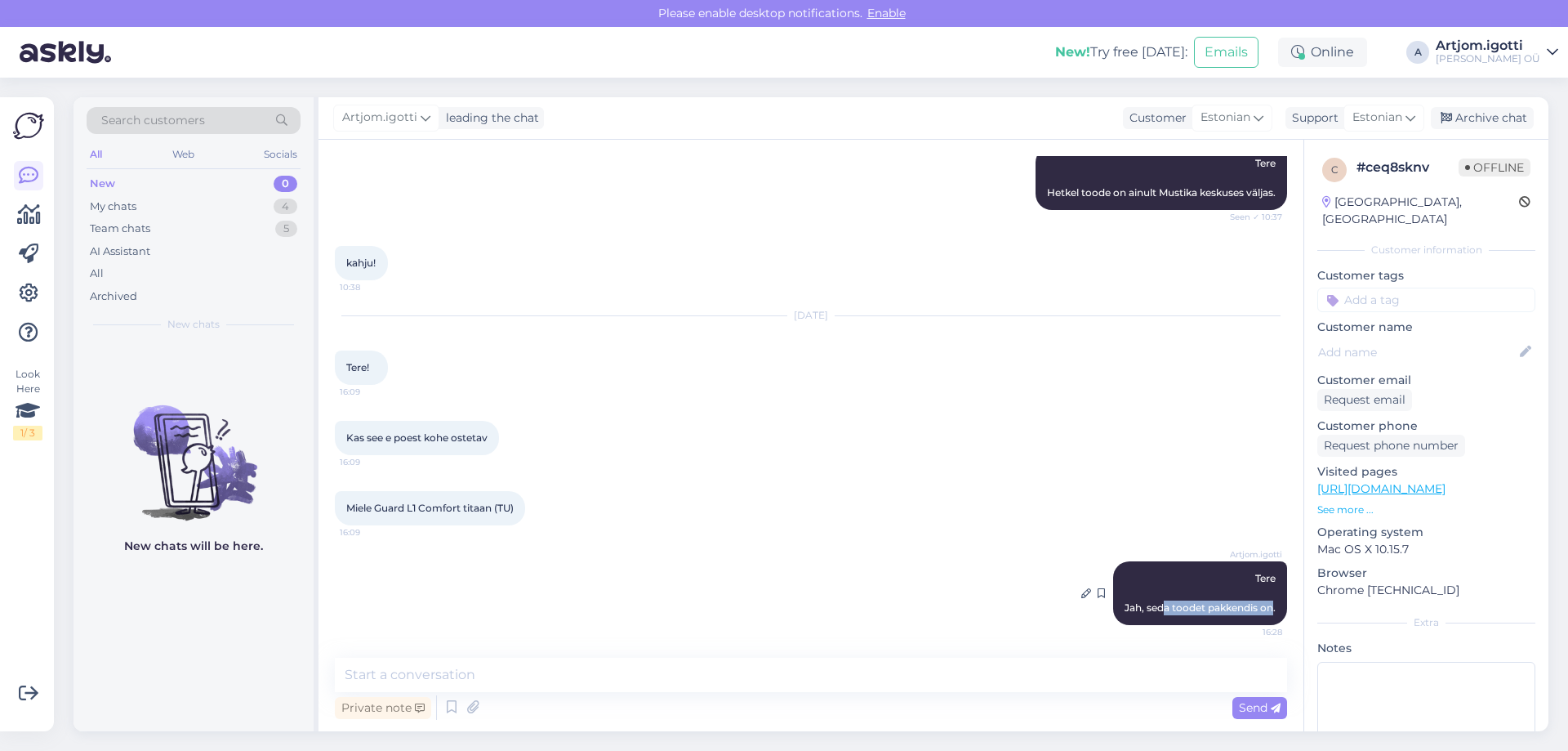
drag, startPoint x: 1152, startPoint y: 609, endPoint x: 1263, endPoint y: 611, distance: 111.0
click at [1263, 611] on span "Tere Jah, seda toodet pakkendis on." at bounding box center [1200, 592] width 151 height 42
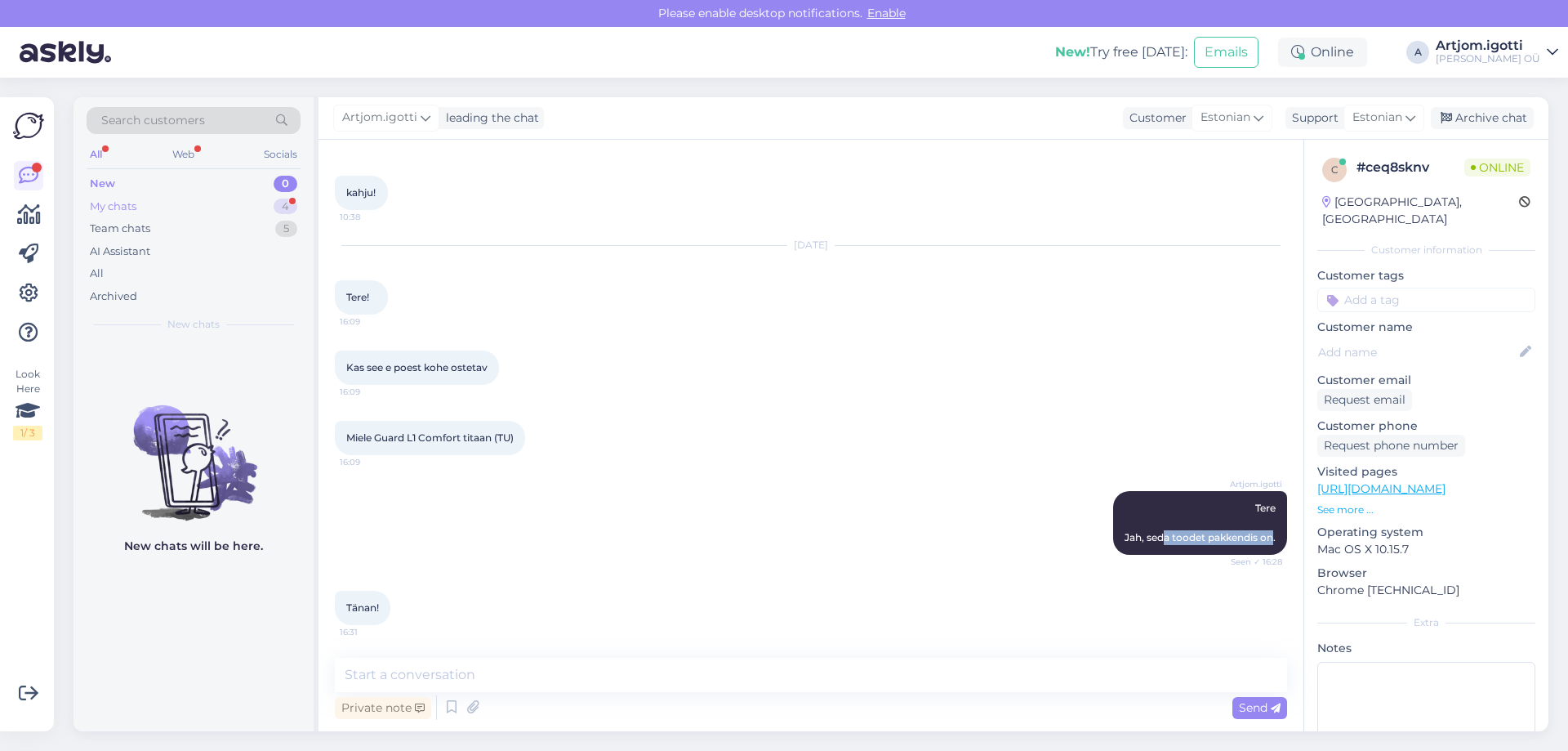
drag, startPoint x: 240, startPoint y: 185, endPoint x: 239, endPoint y: 200, distance: 15.0
click at [239, 199] on div "New 0 My chats 4 Team chats 5 AI Assistant All Archived" at bounding box center [193, 240] width 214 height 135
click at [239, 200] on div "My chats 4" at bounding box center [193, 207] width 214 height 23
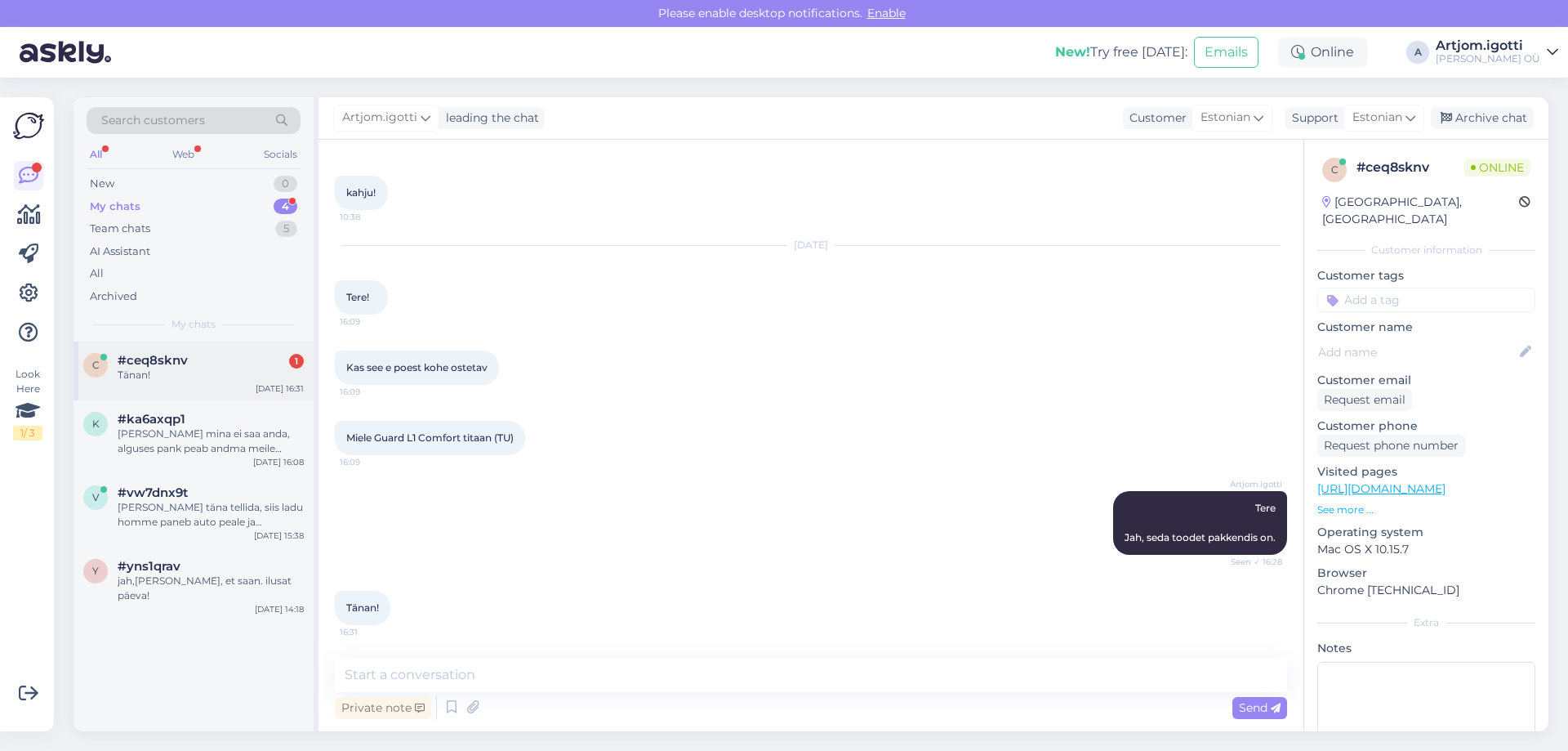
click at [244, 359] on div "#ceq8sknv 1" at bounding box center [211, 360] width 187 height 15
click at [241, 433] on div "[PERSON_NAME] mina ei saa anda, alguses pank peab andma meile kinnituse, et sel…" at bounding box center [211, 441] width 187 height 29
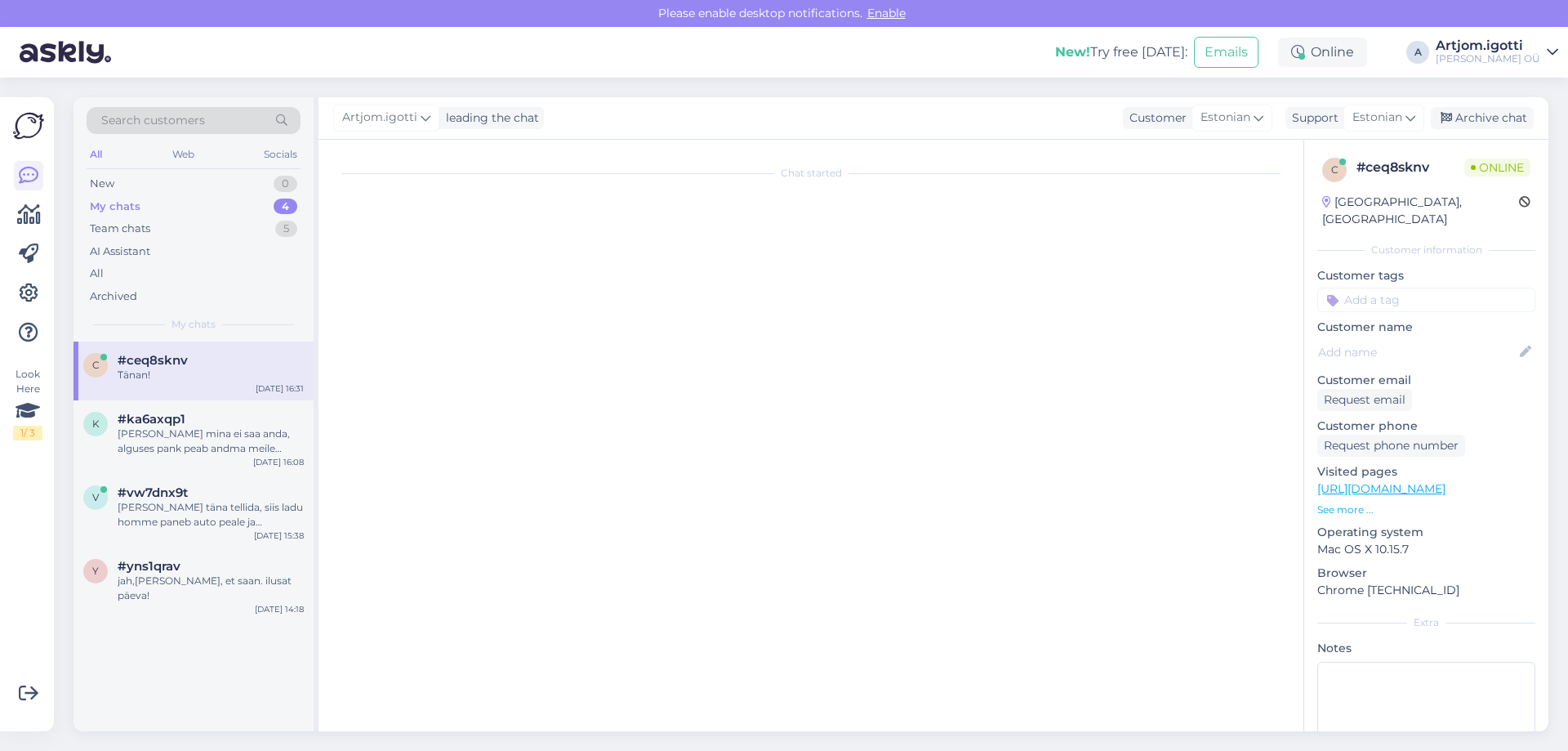
scroll to position [3184, 0]
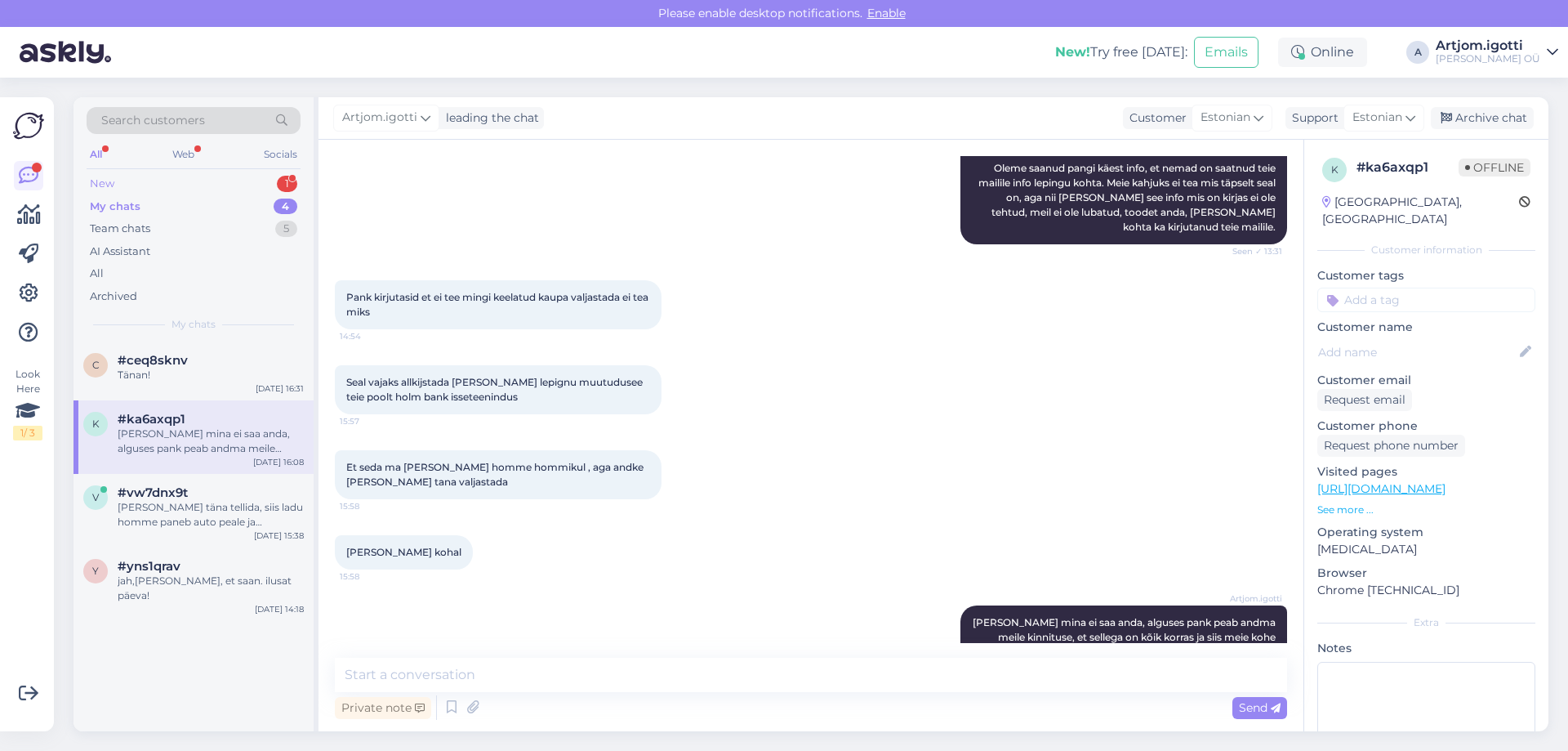
click at [230, 187] on div "New 1" at bounding box center [193, 184] width 214 height 23
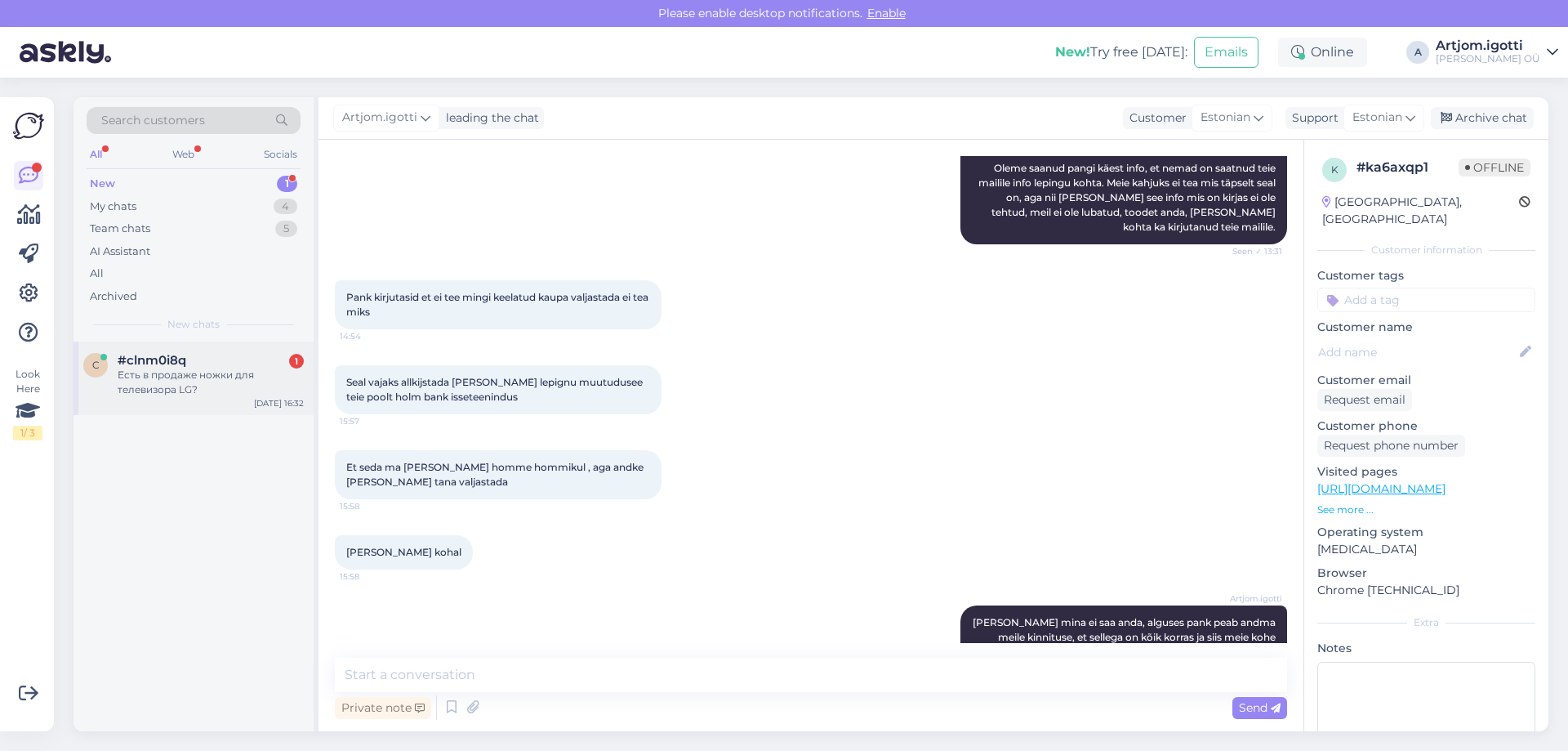
click at [201, 362] on div "#clnm0i8q 1" at bounding box center [211, 360] width 187 height 15
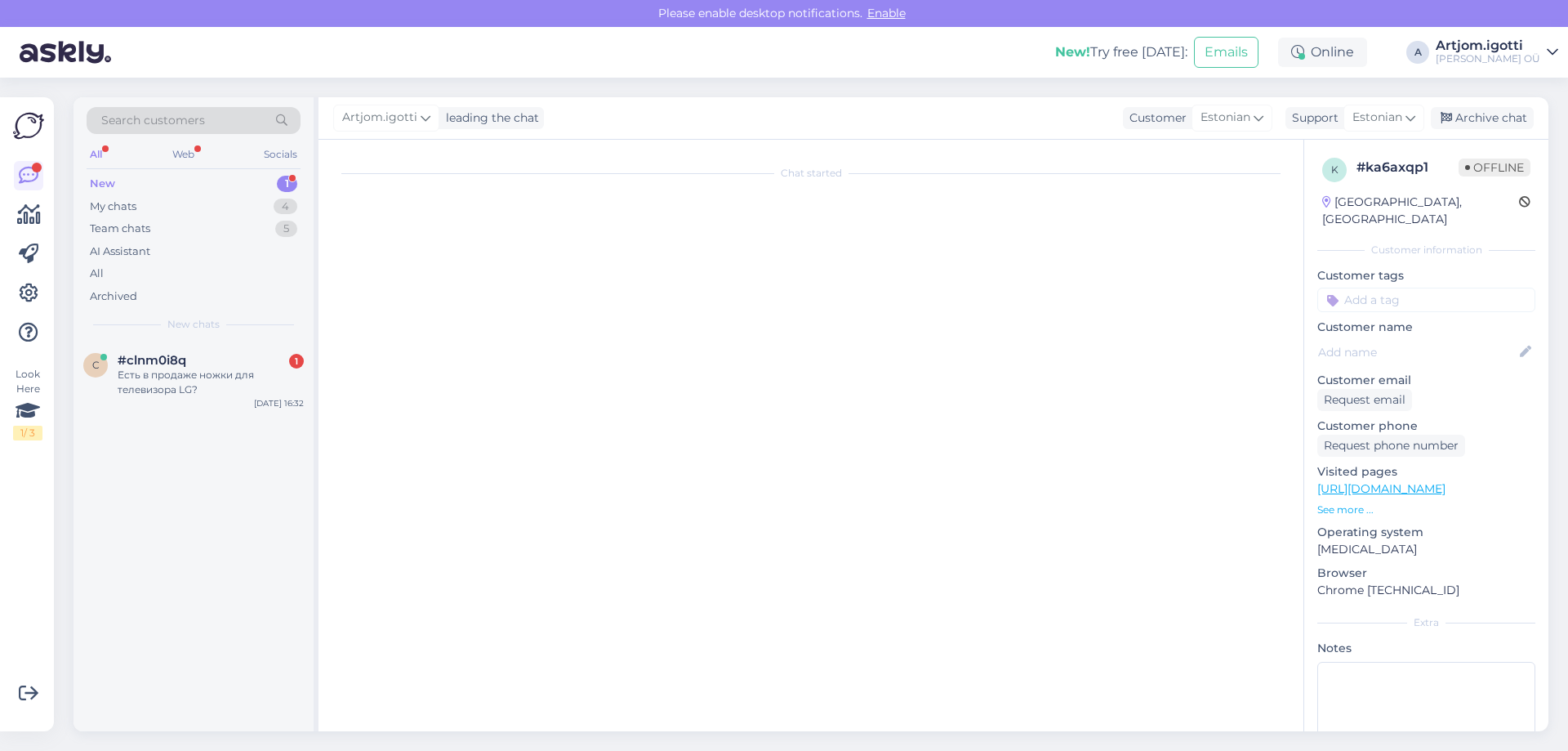
scroll to position [0, 0]
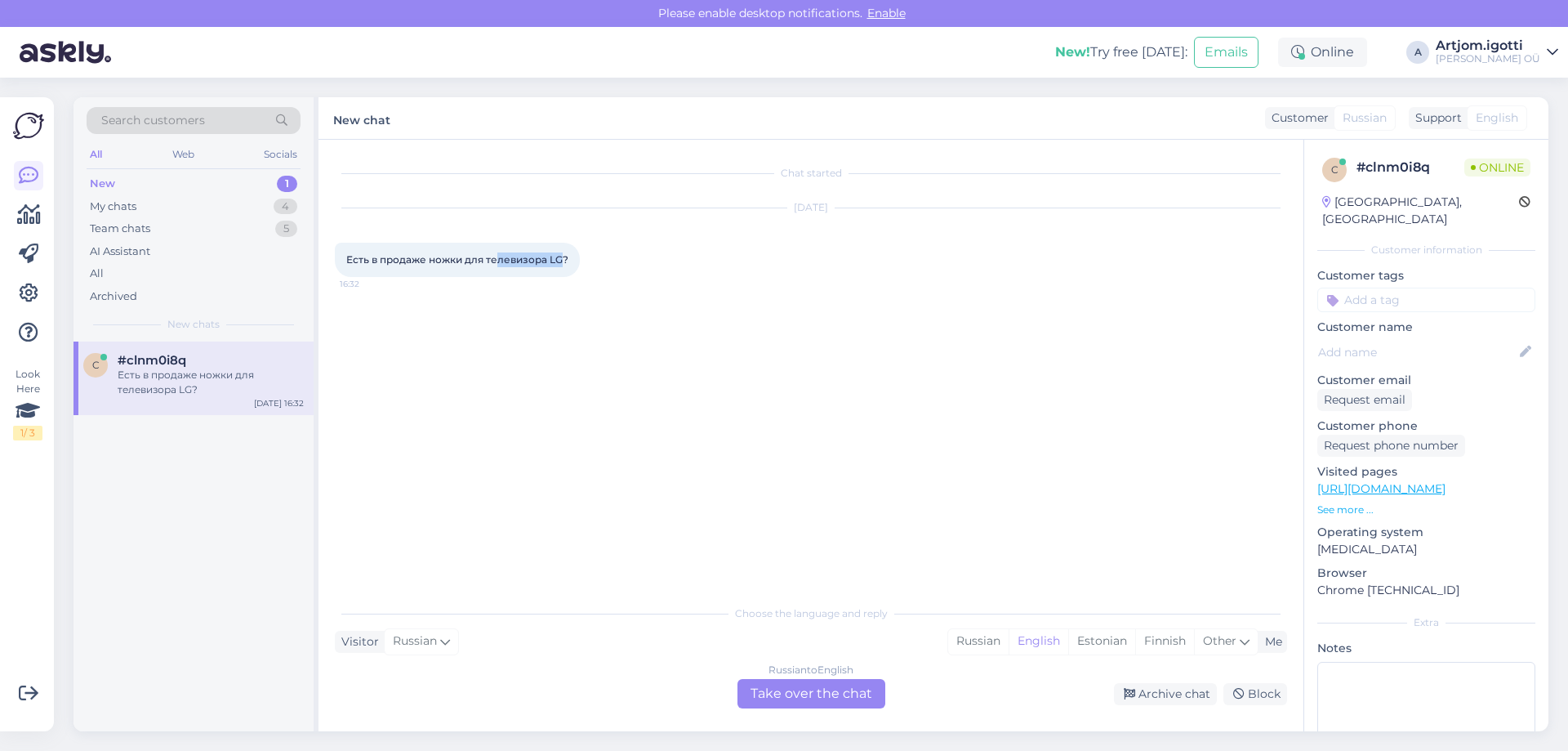
drag, startPoint x: 552, startPoint y: 252, endPoint x: 566, endPoint y: 252, distance: 14.0
click at [566, 252] on div "Есть в продаже ножки для телевизора LG? 16:32" at bounding box center [457, 259] width 245 height 34
click at [986, 638] on div "Russian" at bounding box center [979, 642] width 60 height 25
click at [835, 698] on div "Russian to Russian Take over the chat" at bounding box center [811, 693] width 148 height 29
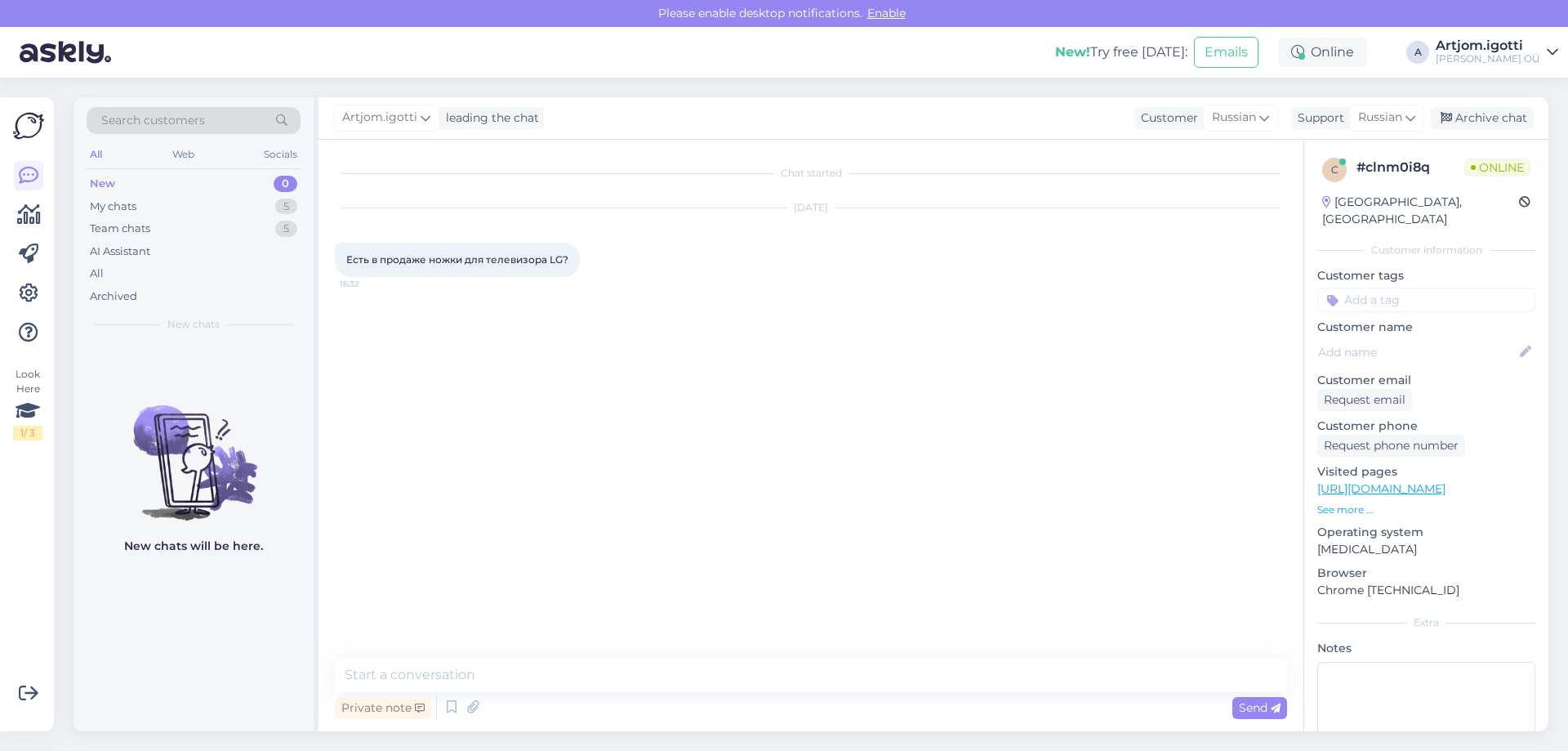
click at [723, 652] on div "Chat started [DATE] Есть в продаже ножки для телевизора LG? 16:32 Private note …" at bounding box center [811, 435] width 985 height 592
click at [720, 660] on textarea at bounding box center [811, 675] width 952 height 34
type textarea "P"
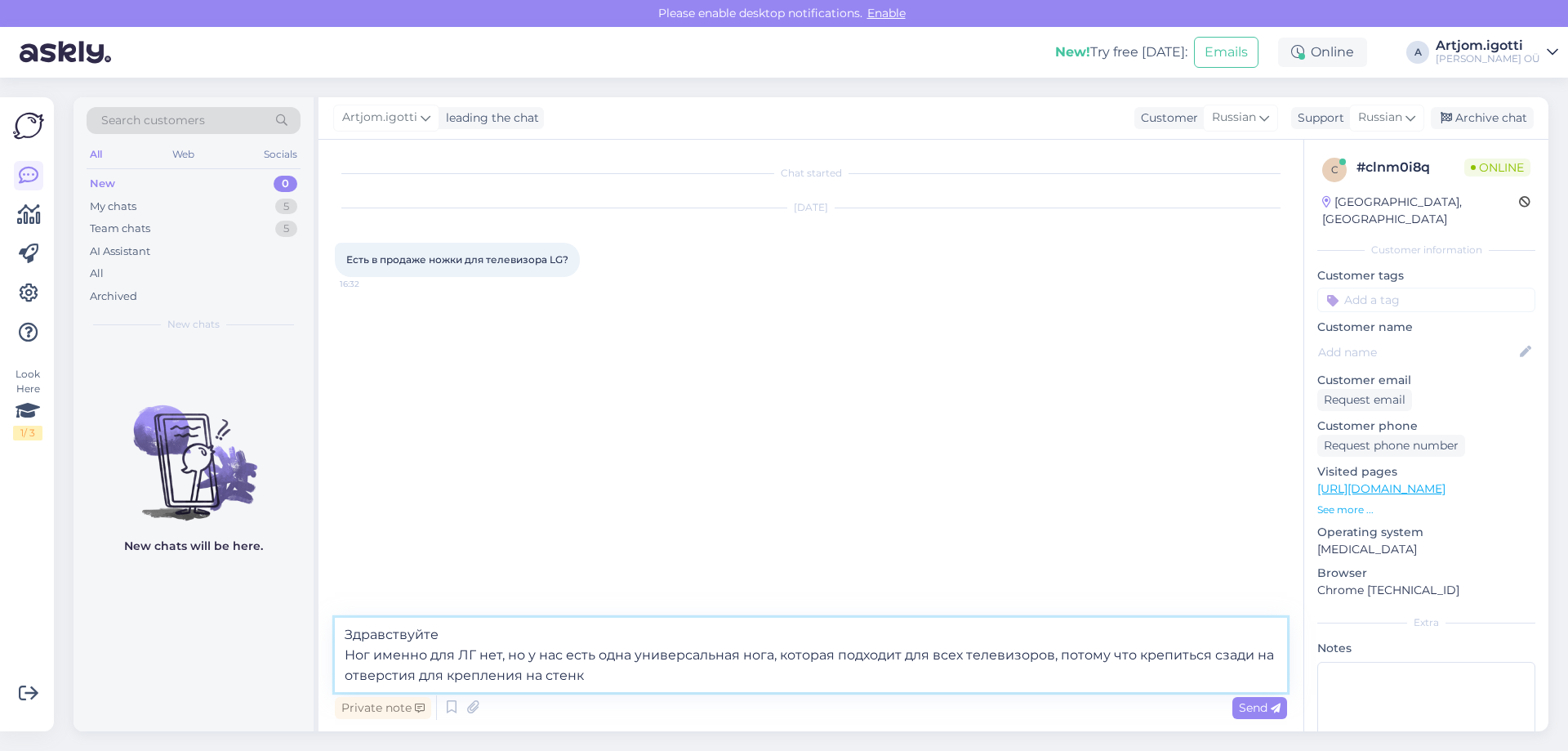
type textarea "Здравствуйте Ног именно для ЛГ нет, но у нас есть одна универсальная нога, кото…"
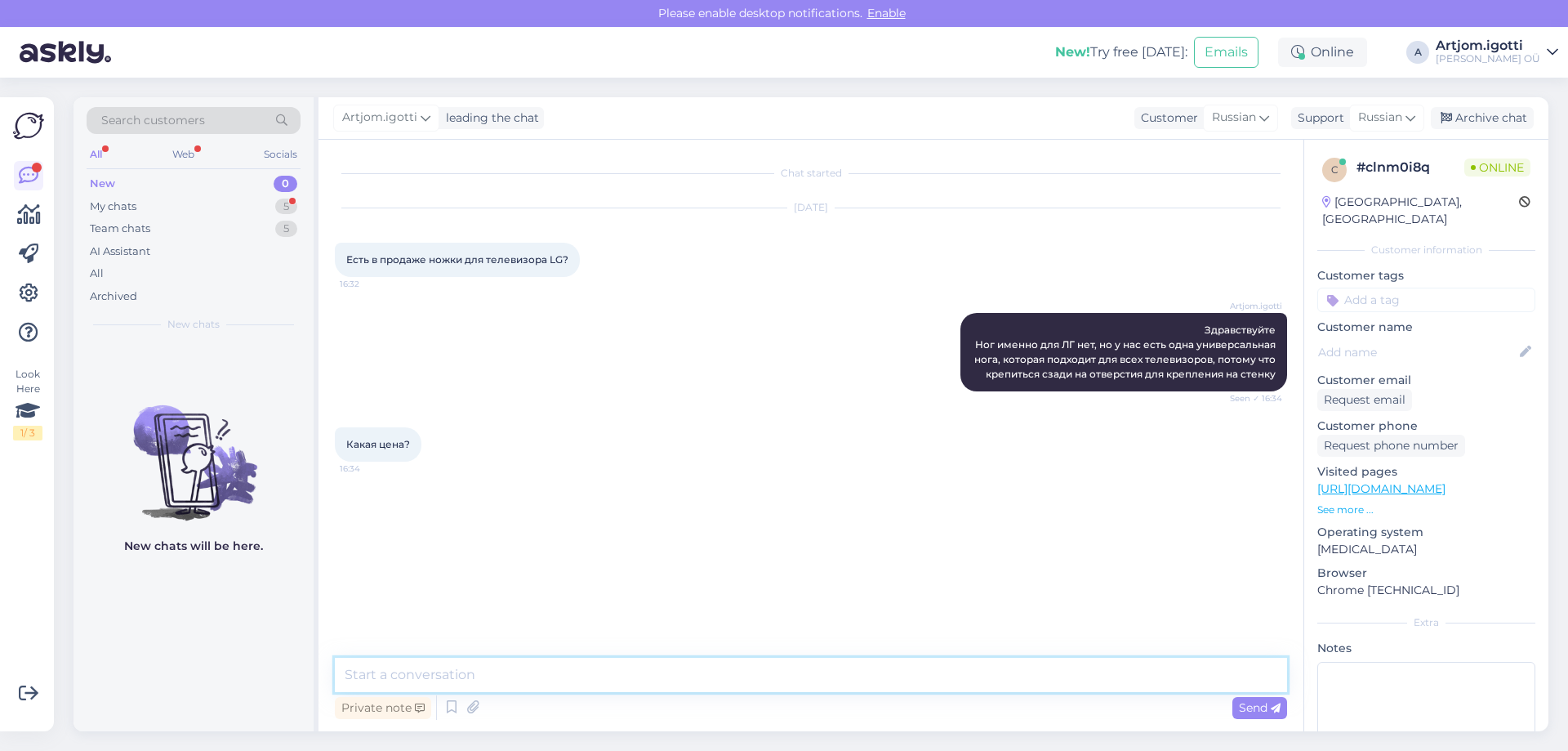
click at [707, 671] on textarea at bounding box center [811, 675] width 952 height 34
paste textarea "[URL][DOMAIN_NAME]"
type textarea "[URL][DOMAIN_NAME]"
click at [828, 677] on textarea at bounding box center [811, 675] width 952 height 34
paste textarea "[URL][DOMAIN_NAME][PERSON_NAME]"
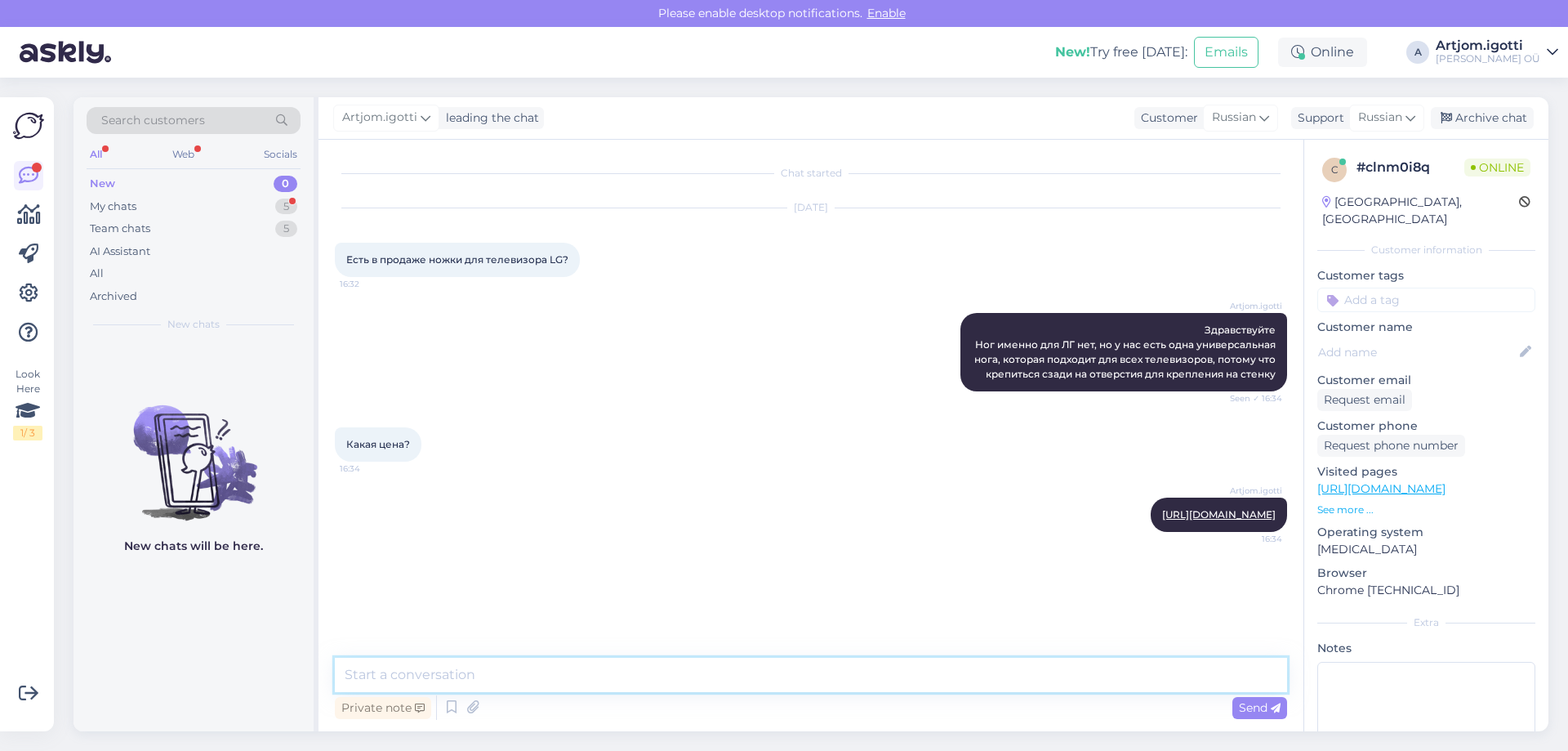
type textarea "[URL][DOMAIN_NAME][PERSON_NAME]"
click at [743, 679] on textarea at bounding box center [811, 675] width 952 height 34
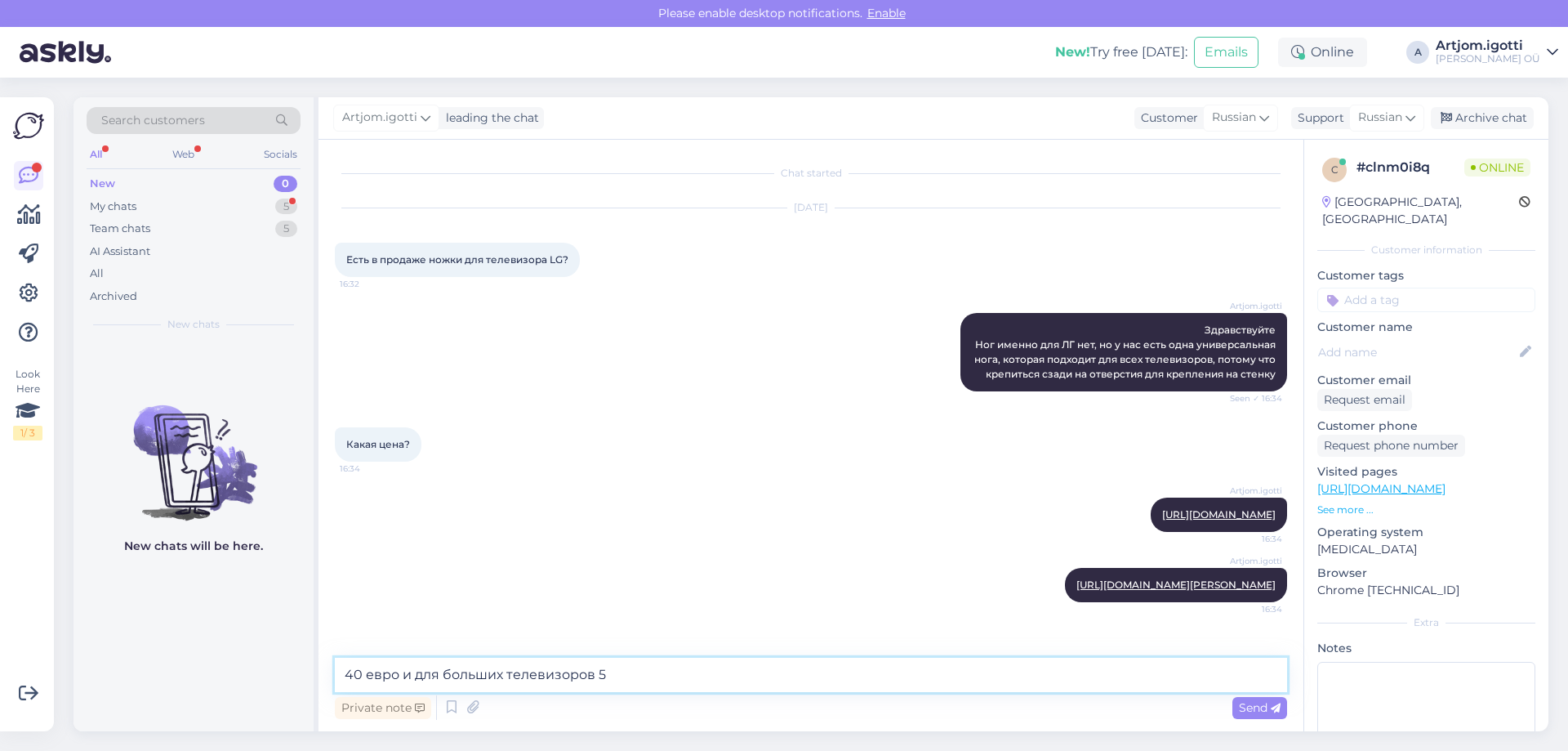
type textarea "40 евро и для больших телевизоров 50"
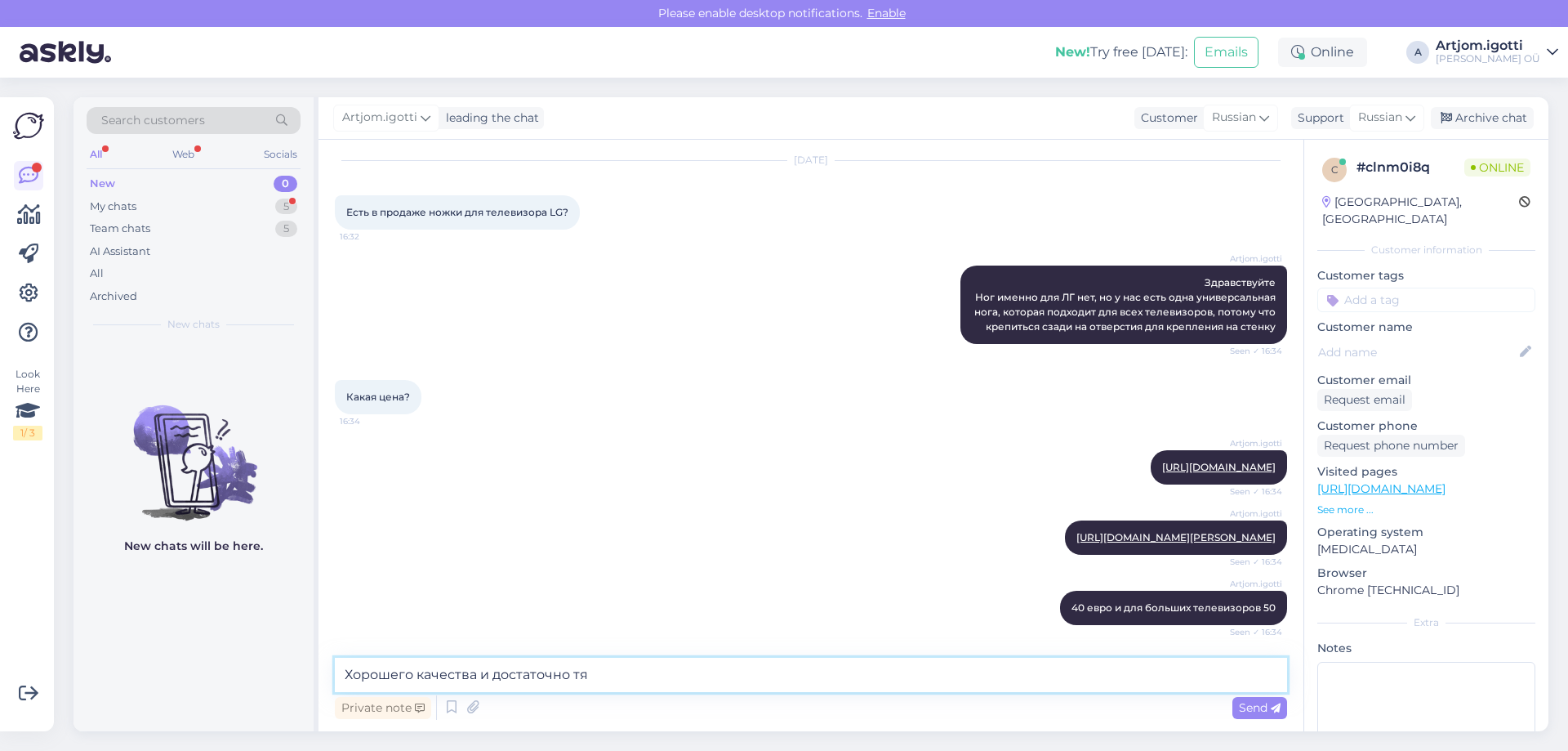
scroll to position [176, 0]
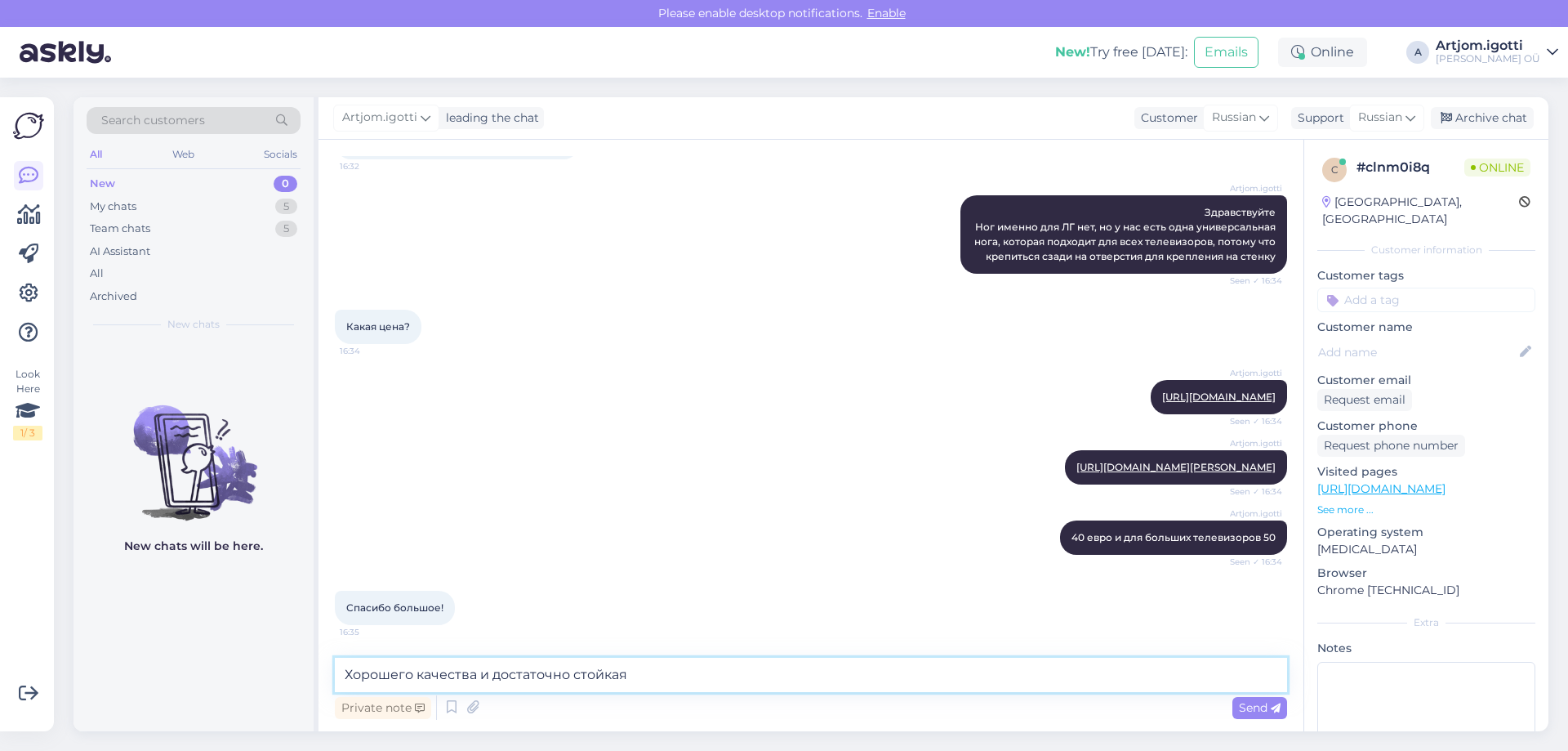
type textarea "Хорошего качества и достаточно стойкая."
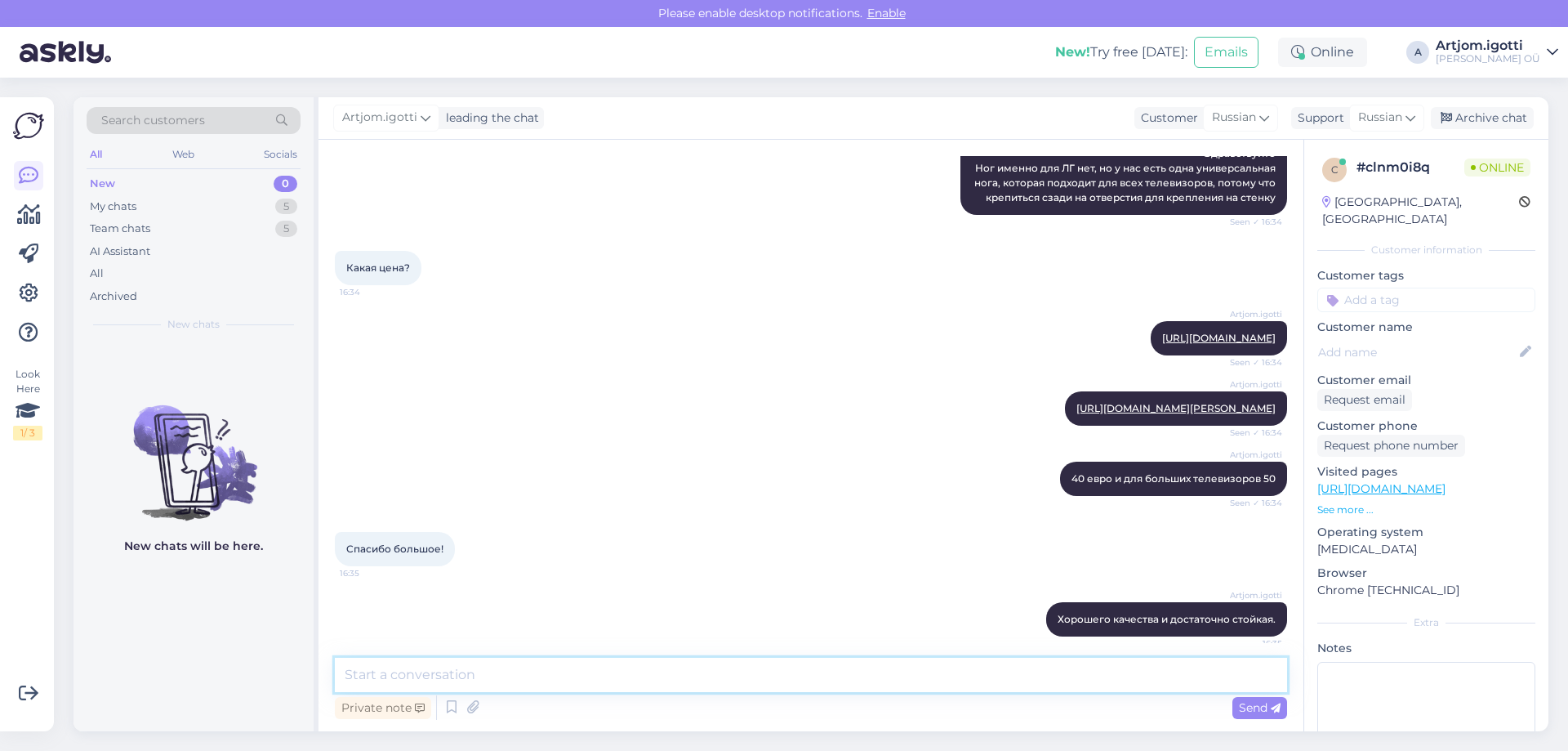
scroll to position [247, 0]
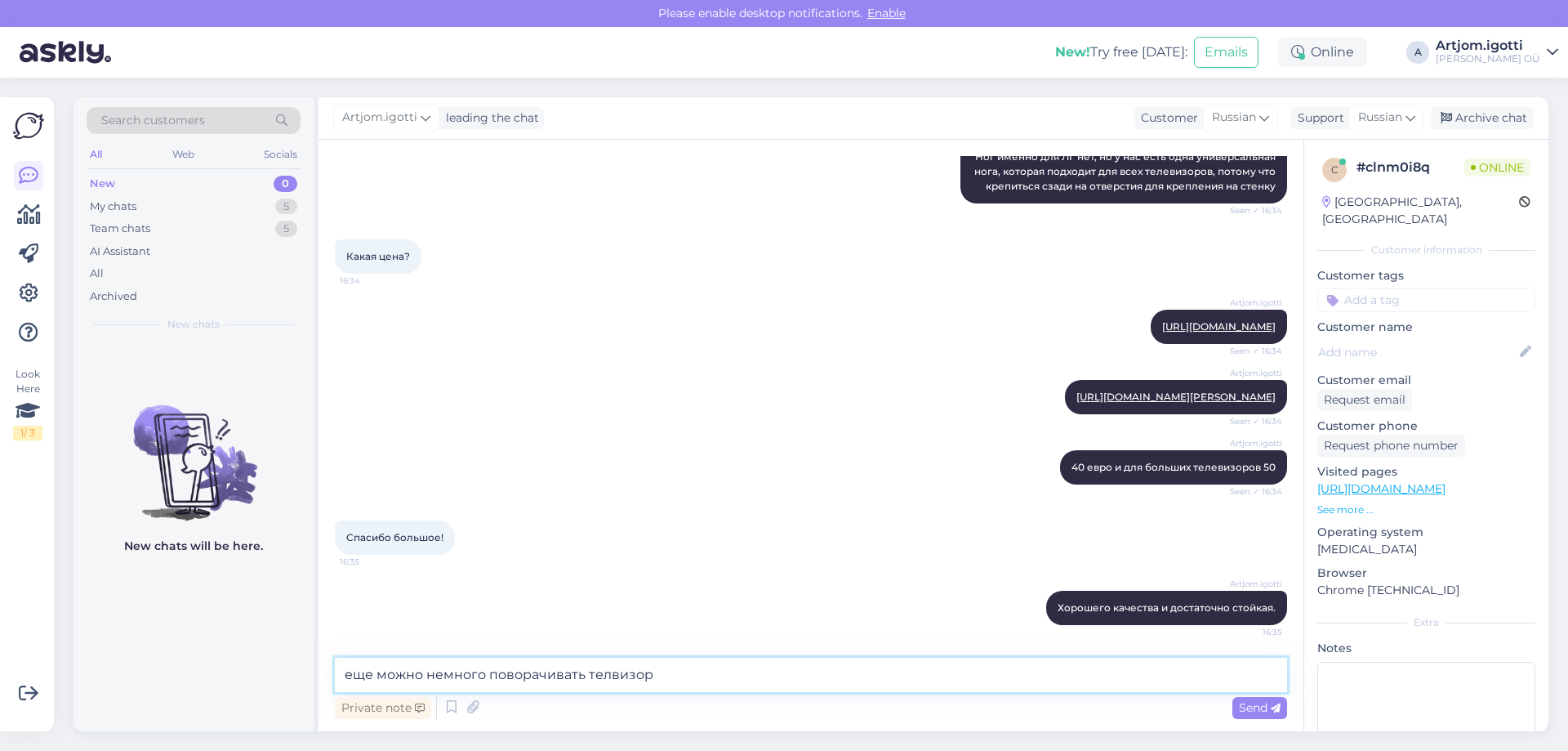
type textarea "еще можно немного поворачивать телевизор"
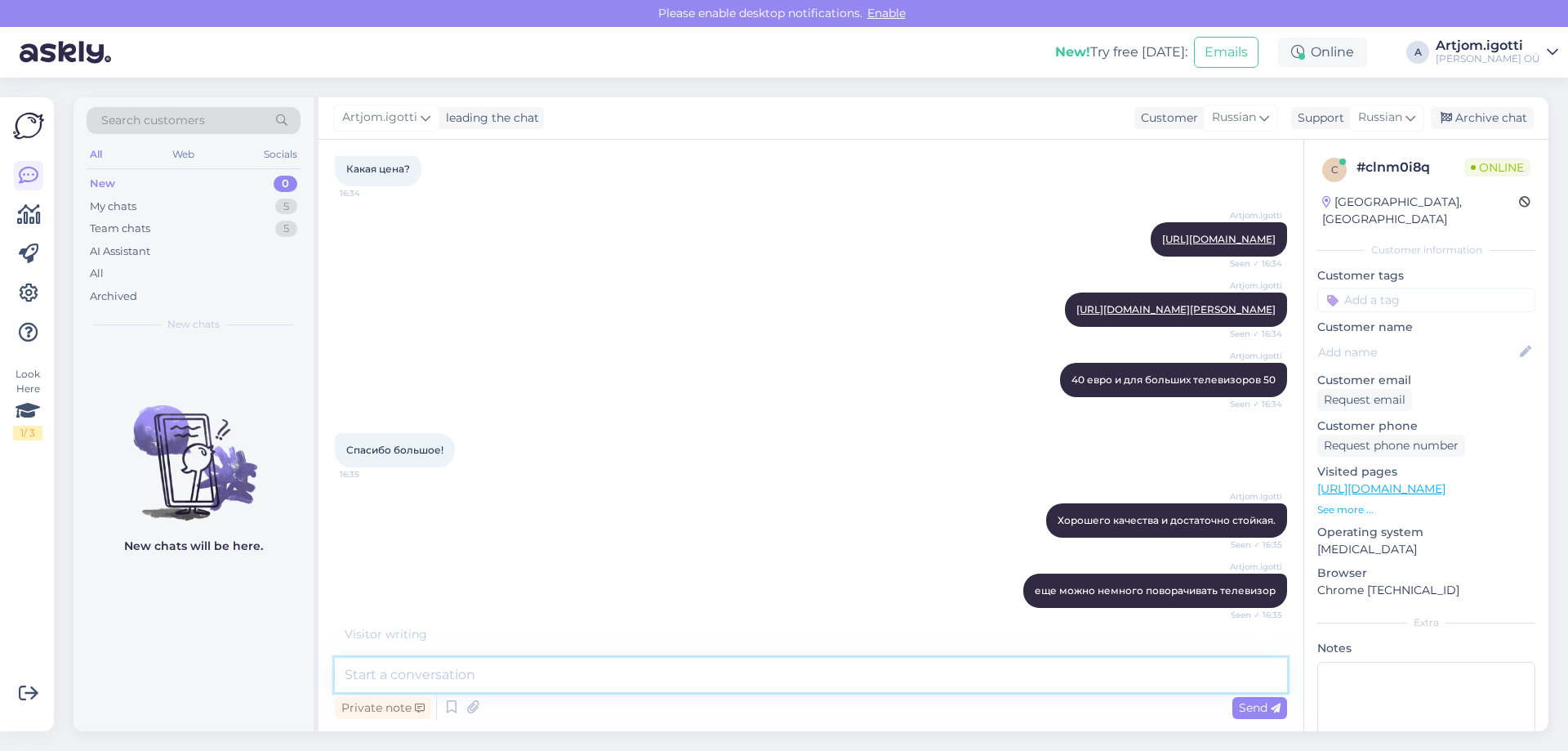
scroll to position [388, 0]
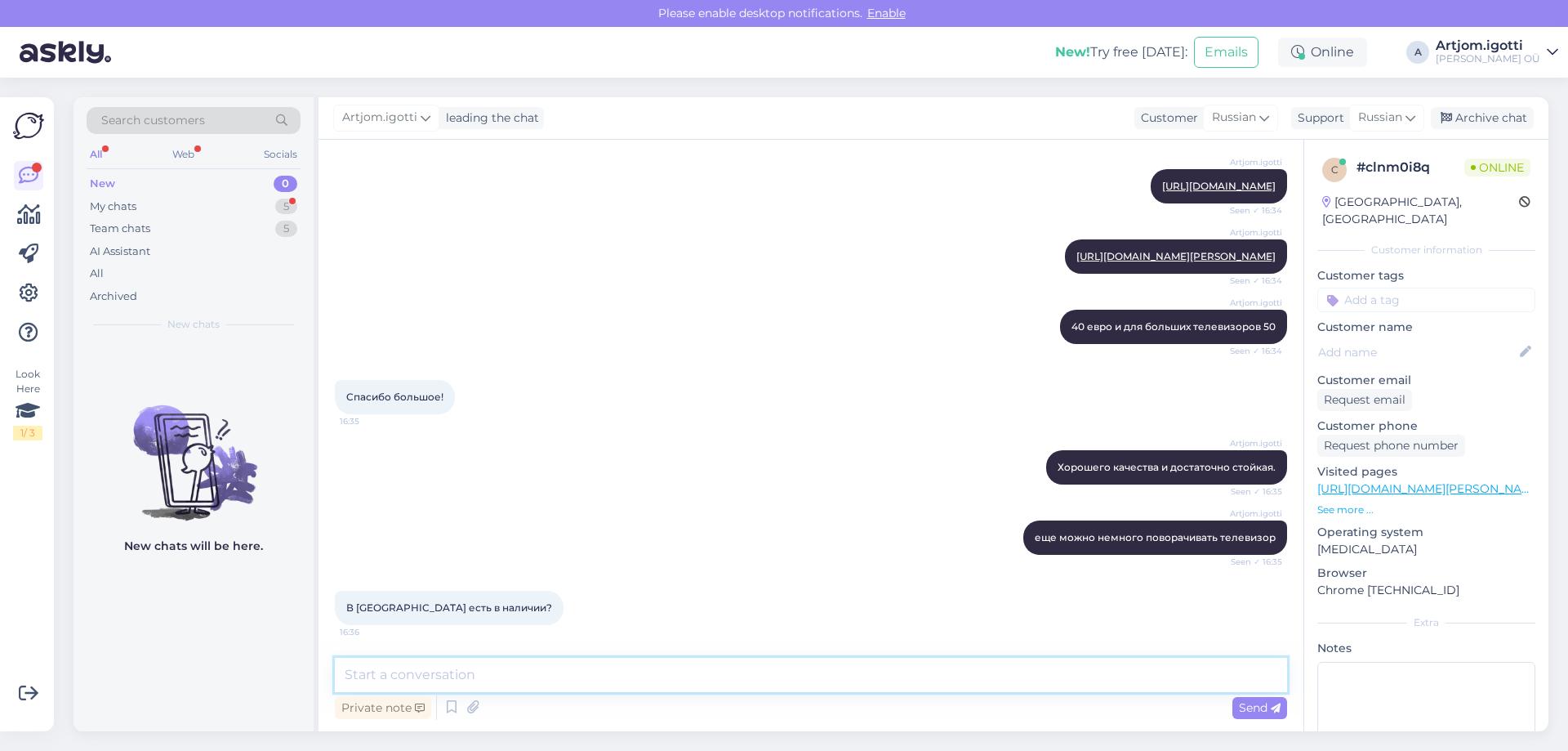
click at [424, 659] on textarea at bounding box center [811, 675] width 952 height 34
click at [425, 666] on textarea "Раквера магазин которое использует имя [PERSON_NAME]. Мы к сожалению не знаем, …" at bounding box center [811, 675] width 952 height 34
click at [398, 675] on textarea "Раквера магазин которое использует имя [PERSON_NAME]. Мы к сожалению не знаем, …" at bounding box center [811, 675] width 952 height 34
type textarea "Раквере магазин которое использует имя [PERSON_NAME]. Мы к сожалению не знаем, …"
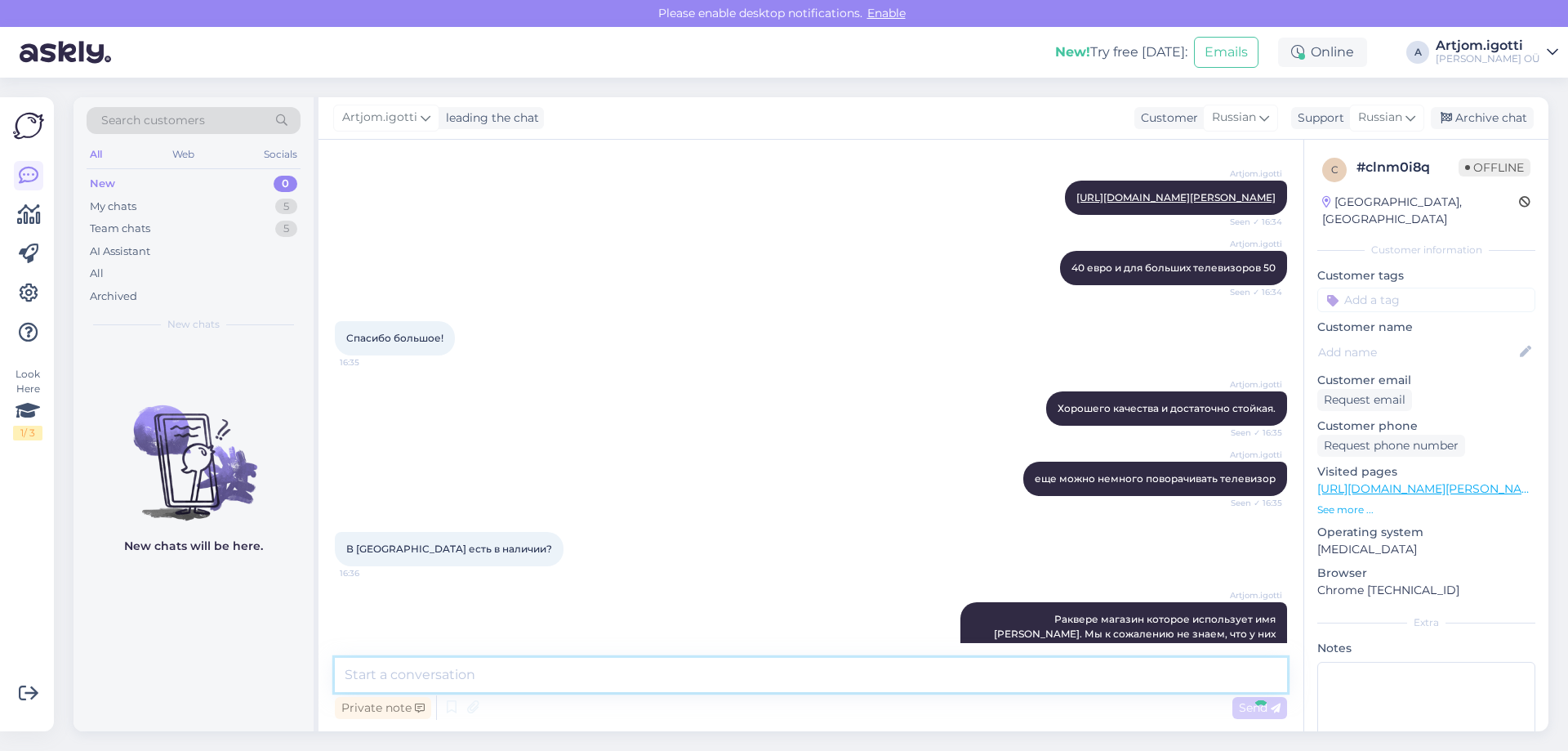
scroll to position [473, 0]
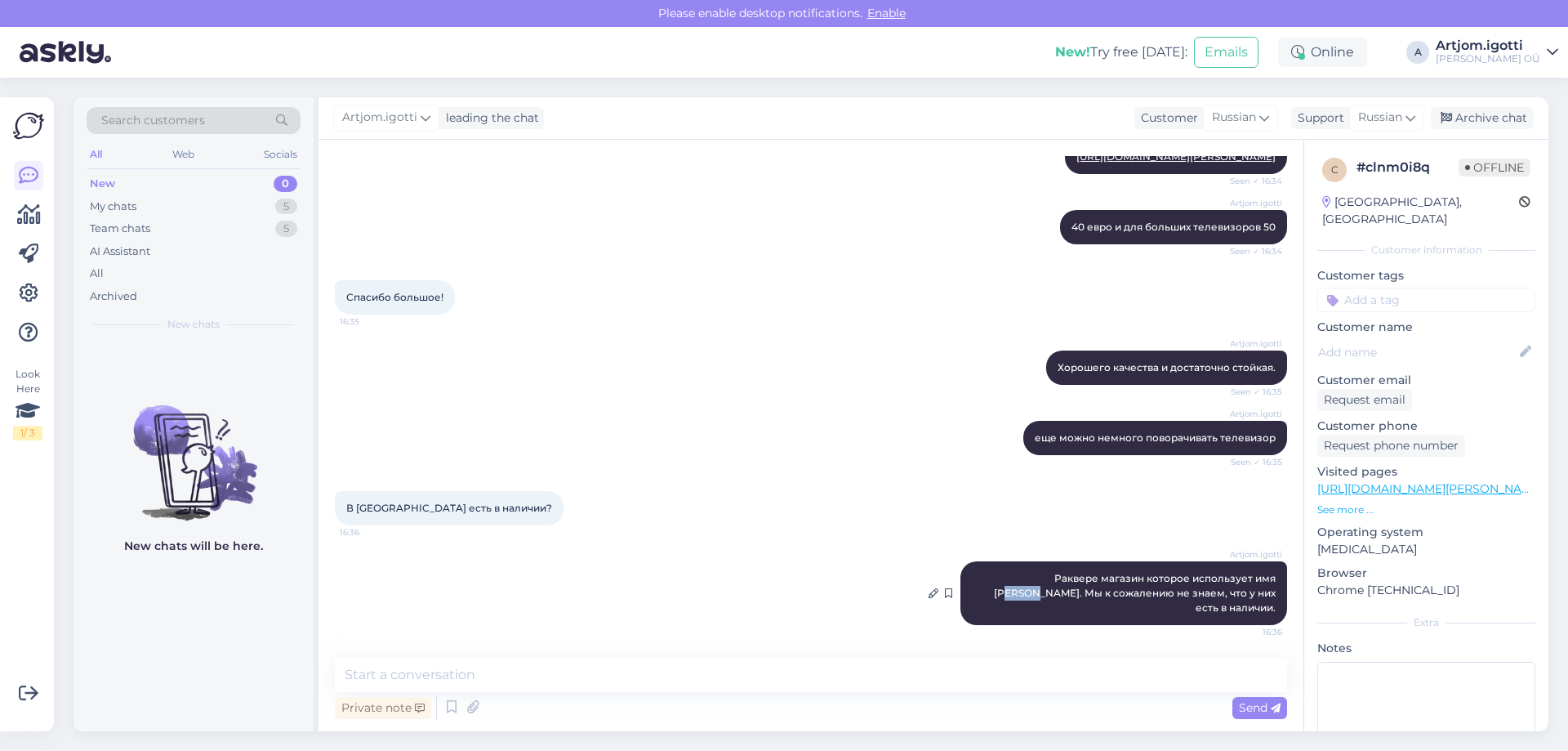
drag, startPoint x: 1210, startPoint y: 594, endPoint x: 1241, endPoint y: 587, distance: 31.8
click at [1241, 587] on span "Раквере магазин которое использует имя [PERSON_NAME]. Мы к сожалению не знаем, …" at bounding box center [1136, 592] width 285 height 42
drag, startPoint x: 1115, startPoint y: 615, endPoint x: 1273, endPoint y: 612, distance: 158.0
click at [1275, 613] on div "Chat started [DATE] Есть в продаже ножки для телевизора LG? 16:32 Artjom.igotti…" at bounding box center [818, 399] width 967 height 487
